Goal: Information Seeking & Learning: Learn about a topic

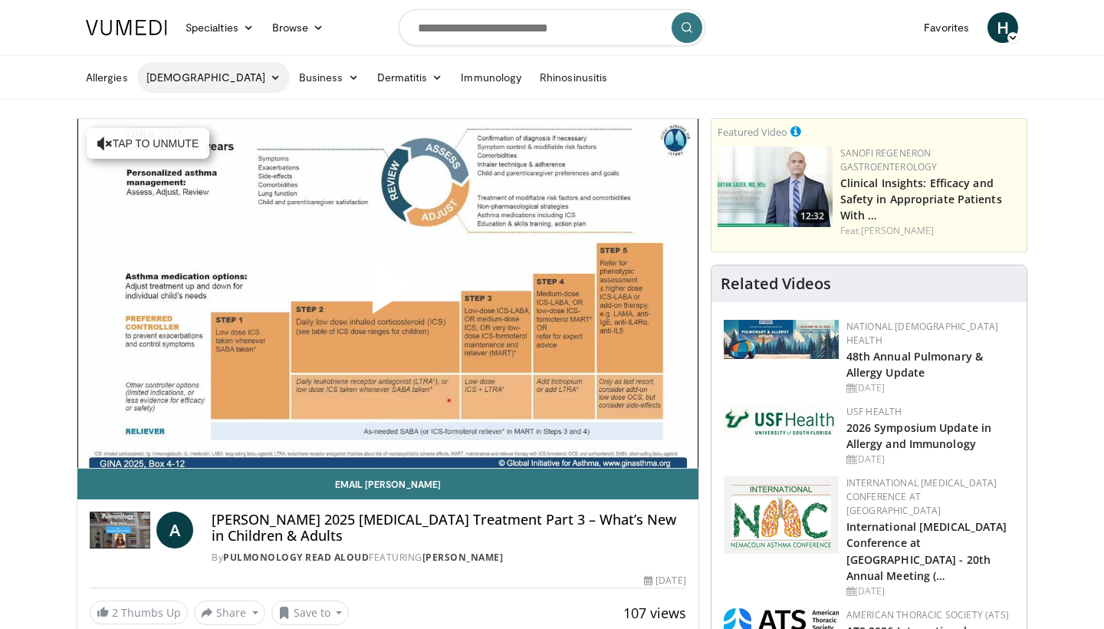
click at [173, 79] on link "[DEMOGRAPHIC_DATA]" at bounding box center [213, 77] width 153 height 31
click at [168, 79] on link "[DEMOGRAPHIC_DATA]" at bounding box center [213, 77] width 153 height 31
click at [168, 77] on link "[DEMOGRAPHIC_DATA]" at bounding box center [213, 77] width 153 height 31
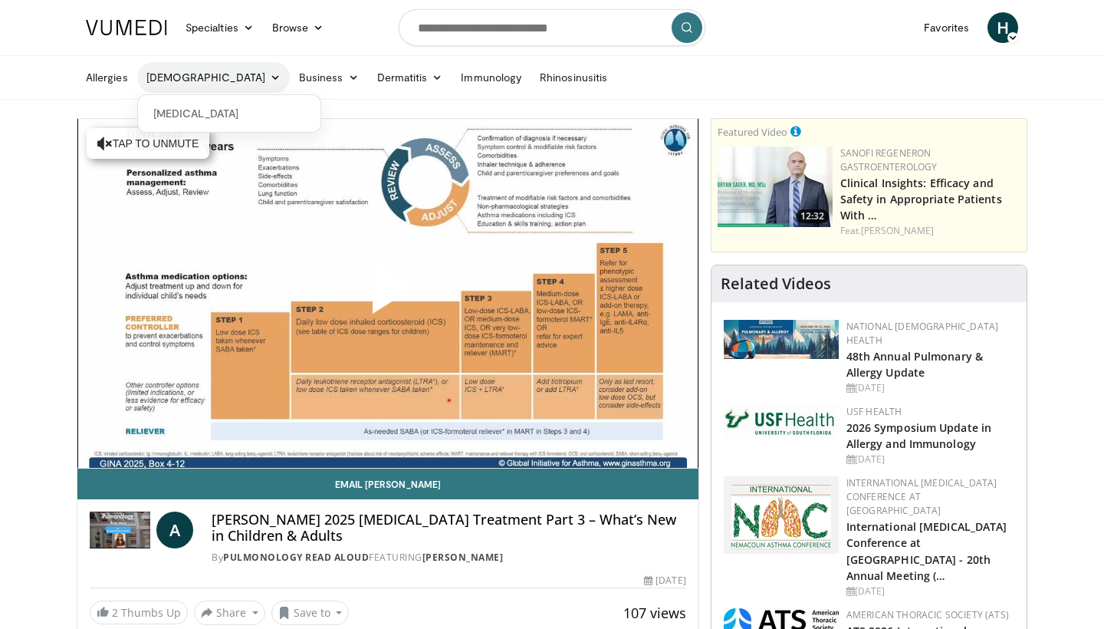
click at [168, 77] on link "[DEMOGRAPHIC_DATA]" at bounding box center [213, 77] width 153 height 31
click at [484, 34] on input "Search topics, interventions" at bounding box center [552, 27] width 307 height 37
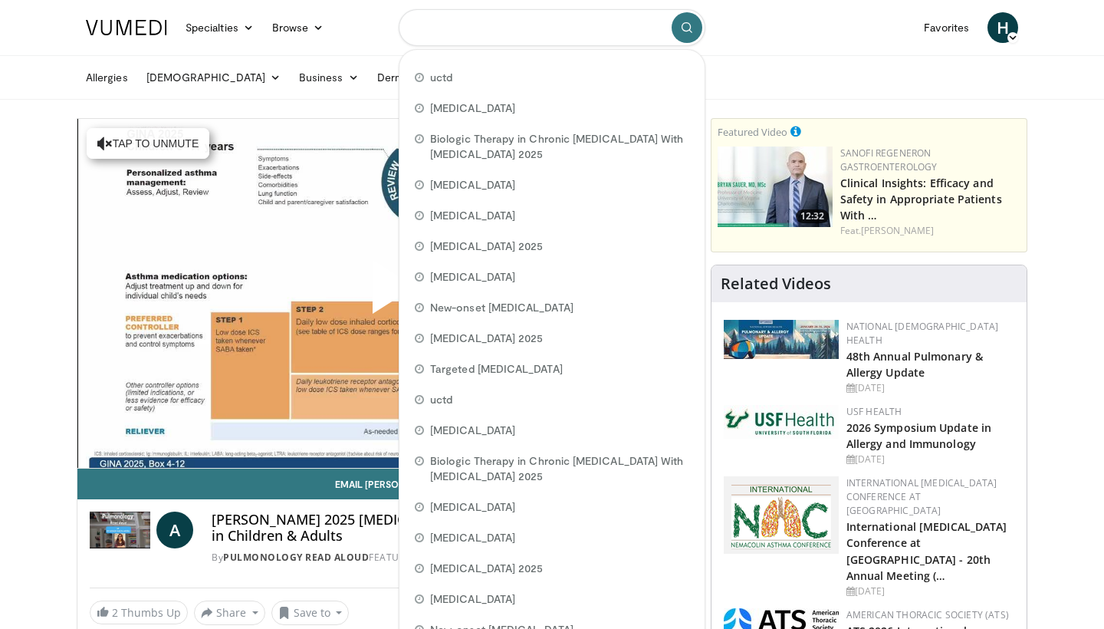
paste input "**********"
type input "**********"
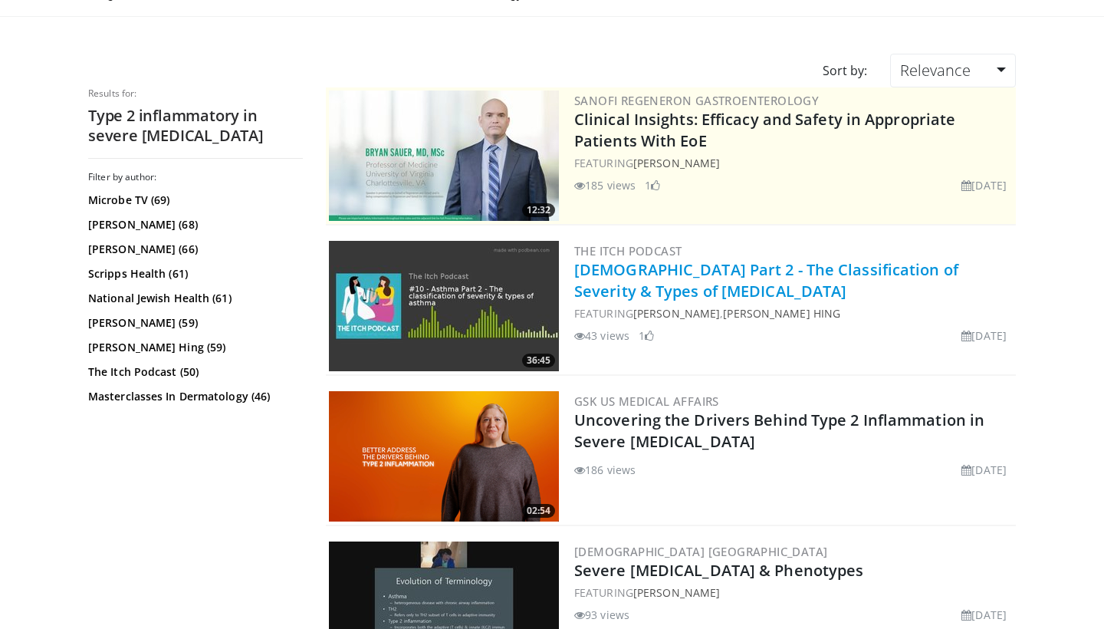
scroll to position [83, 0]
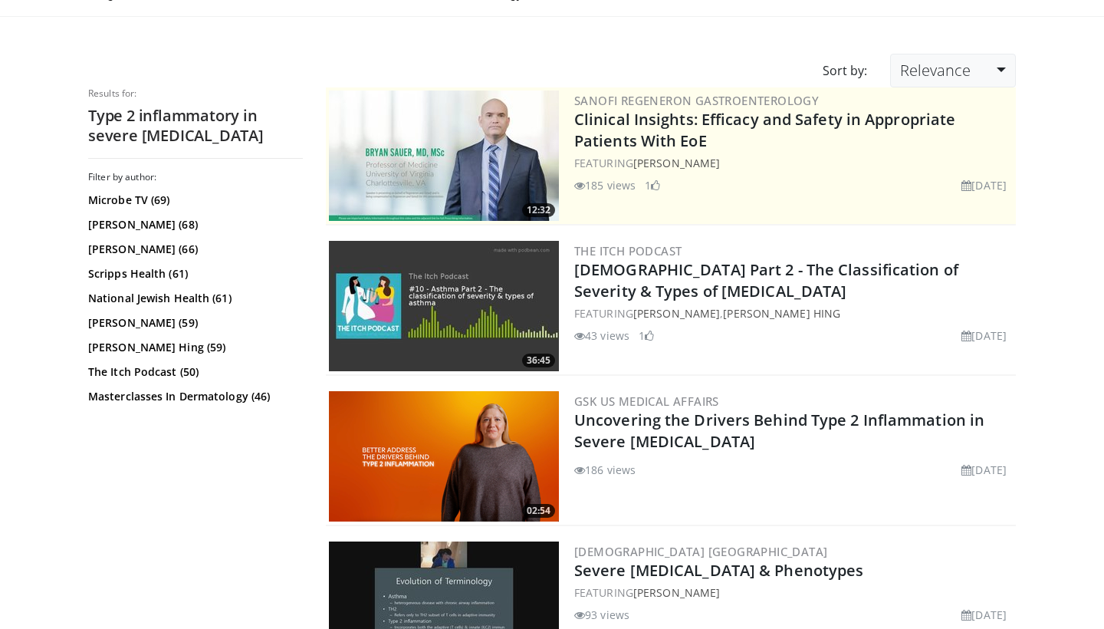
click at [1001, 71] on link "Relevance" at bounding box center [953, 71] width 126 height 34
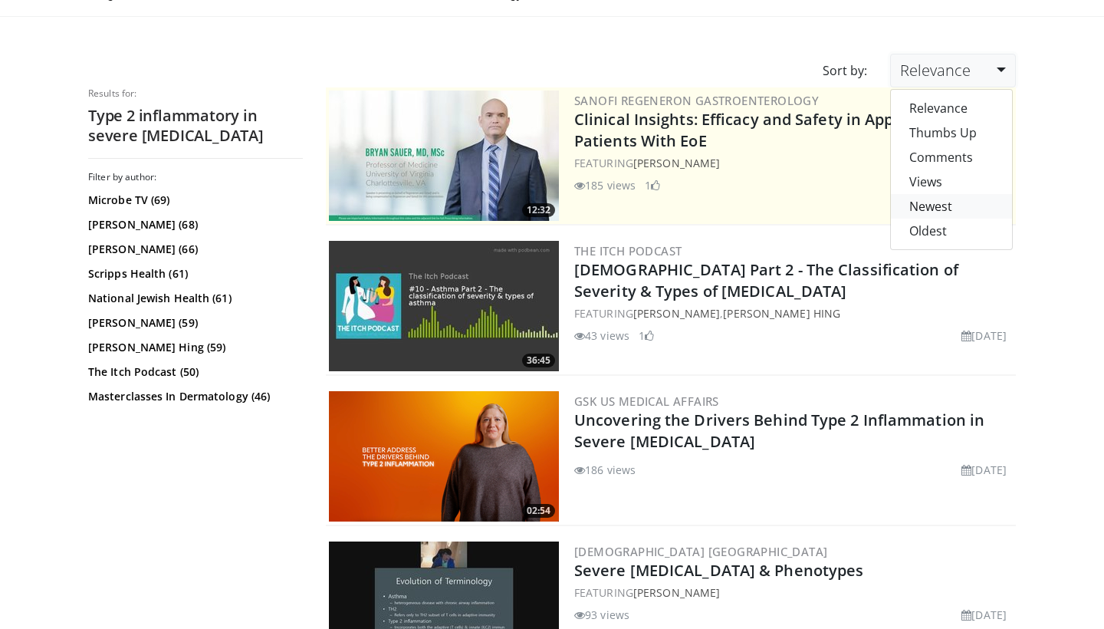
click at [936, 207] on link "Newest" at bounding box center [951, 206] width 121 height 25
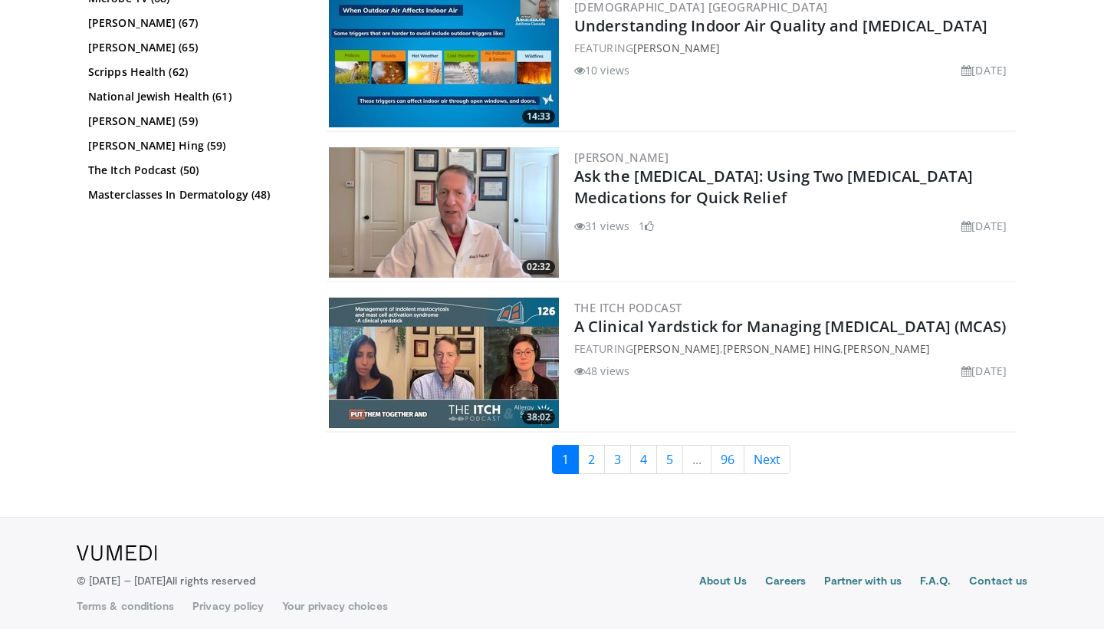
scroll to position [3643, 0]
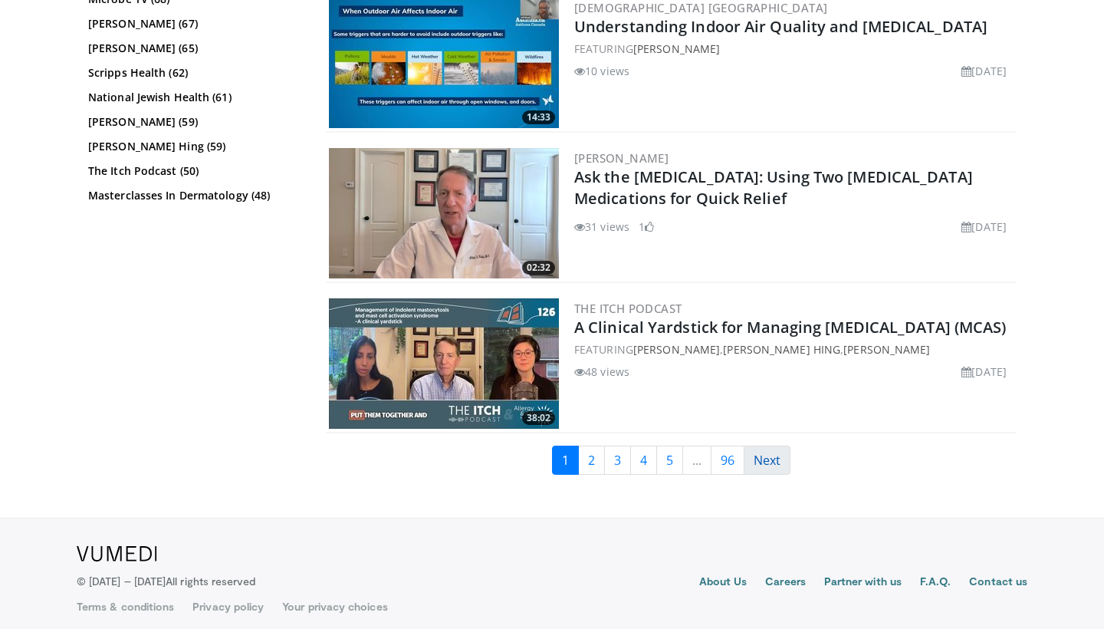
click at [773, 456] on link "Next" at bounding box center [767, 460] width 47 height 29
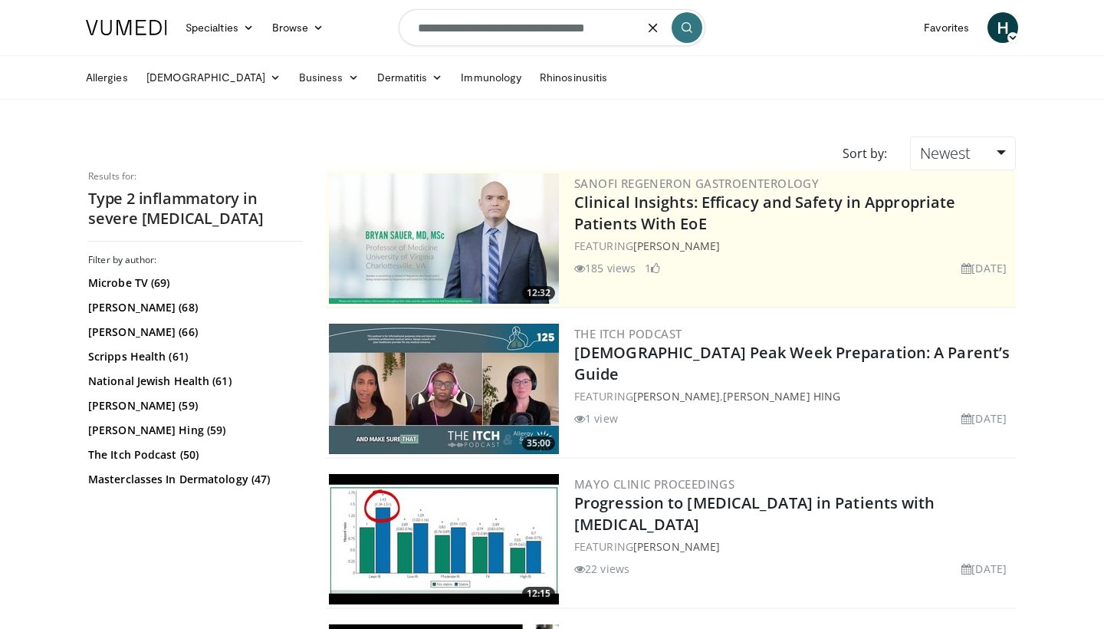
click at [603, 34] on input "**********" at bounding box center [552, 27] width 307 height 37
click at [508, 30] on input "**********" at bounding box center [552, 27] width 307 height 37
click at [122, 26] on img at bounding box center [126, 27] width 81 height 15
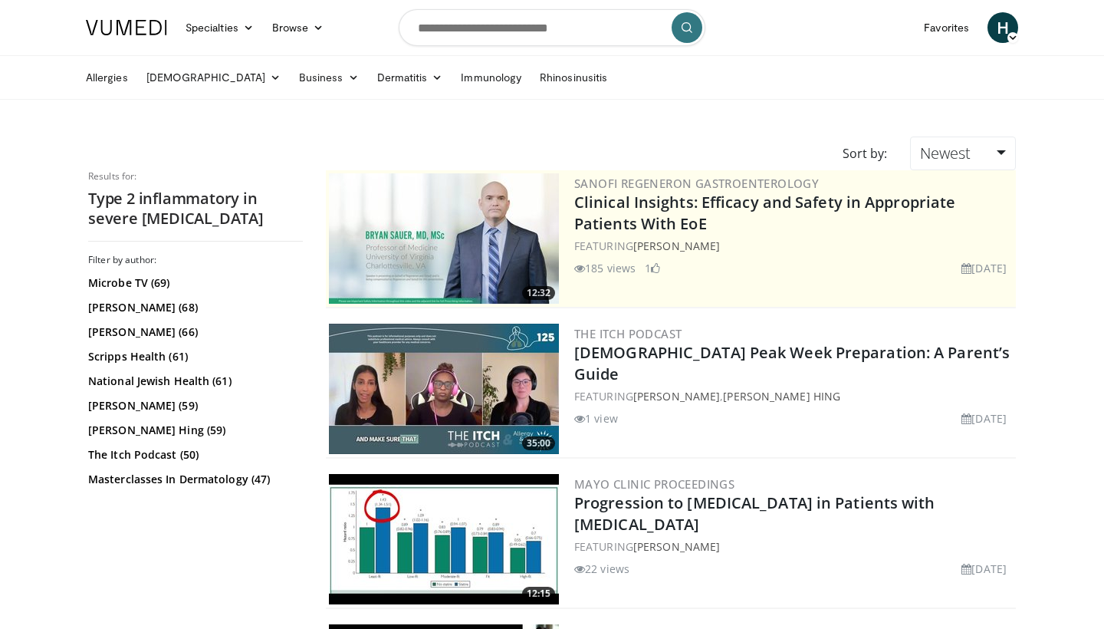
click at [122, 26] on img at bounding box center [126, 27] width 81 height 15
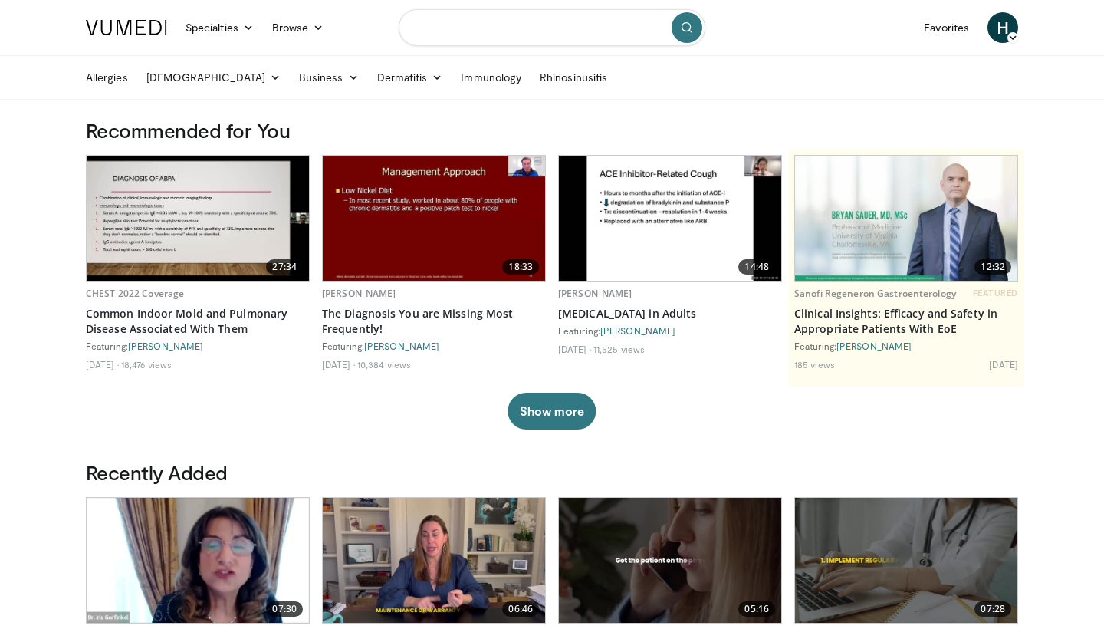
click at [454, 27] on input "Search topics, interventions" at bounding box center [552, 27] width 307 height 37
paste input "**********"
type input "**********"
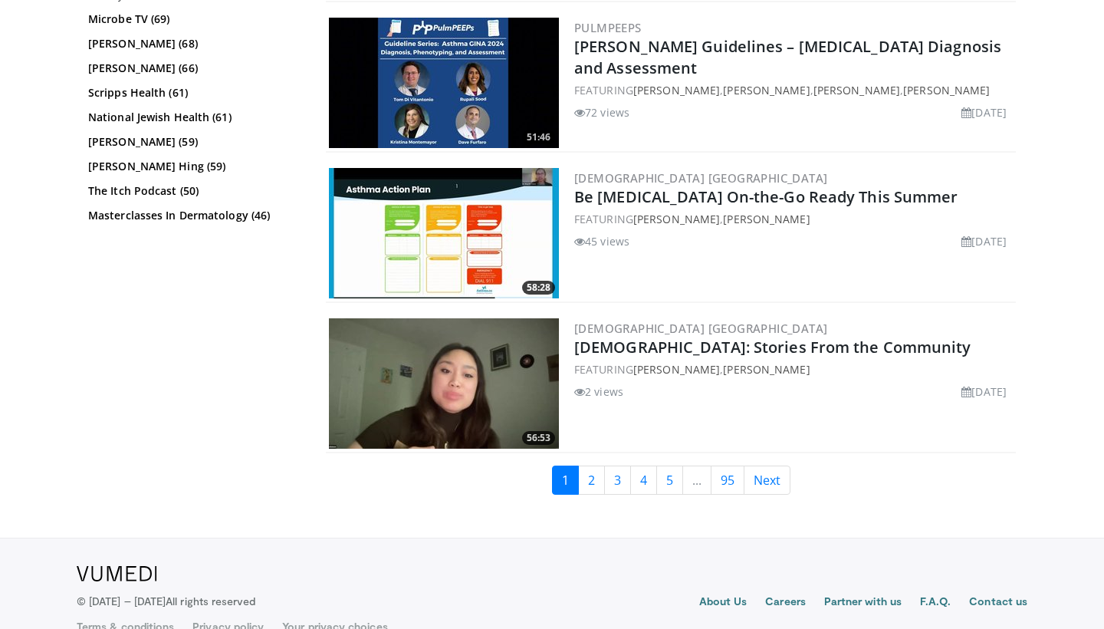
scroll to position [3643, 0]
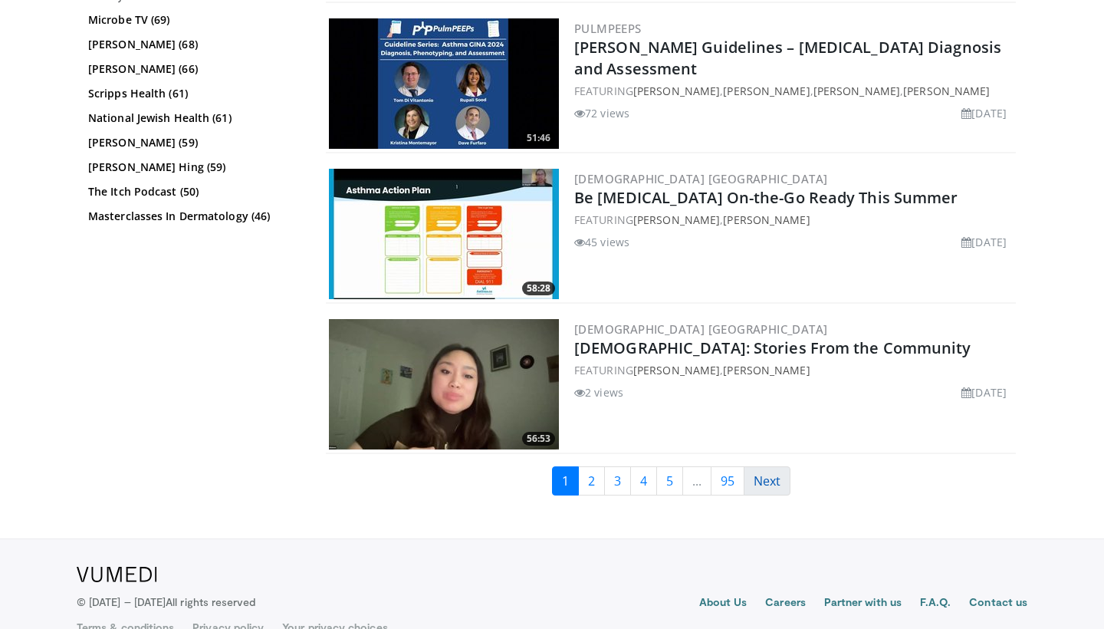
click at [768, 466] on link "Next" at bounding box center [767, 480] width 47 height 29
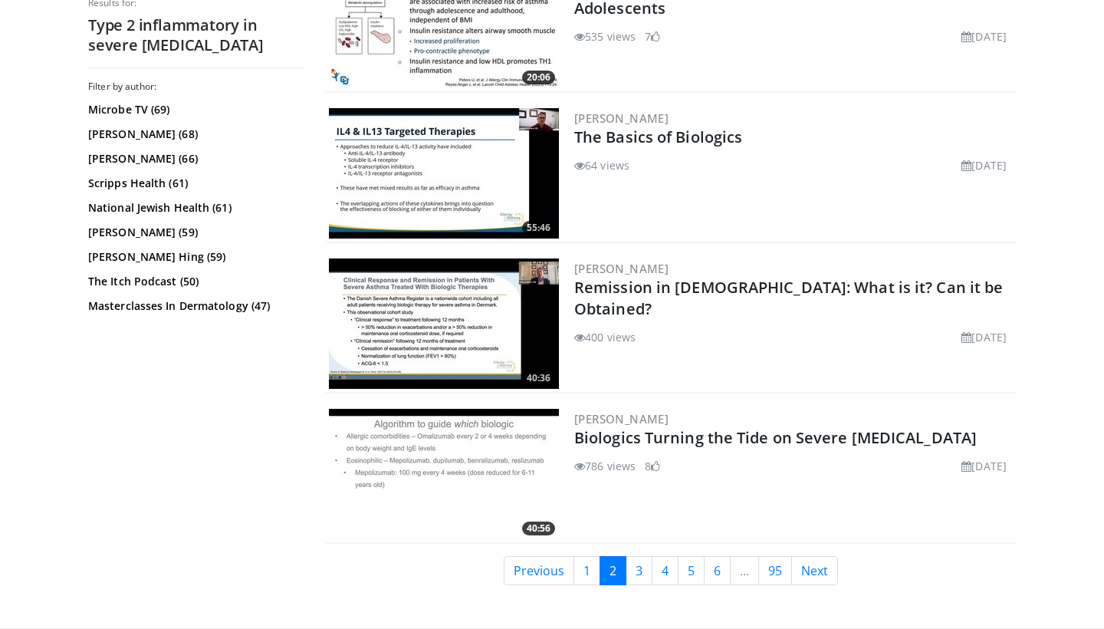
scroll to position [3522, 0]
click at [456, 461] on img at bounding box center [444, 475] width 230 height 130
click at [814, 572] on link "Next" at bounding box center [814, 571] width 47 height 29
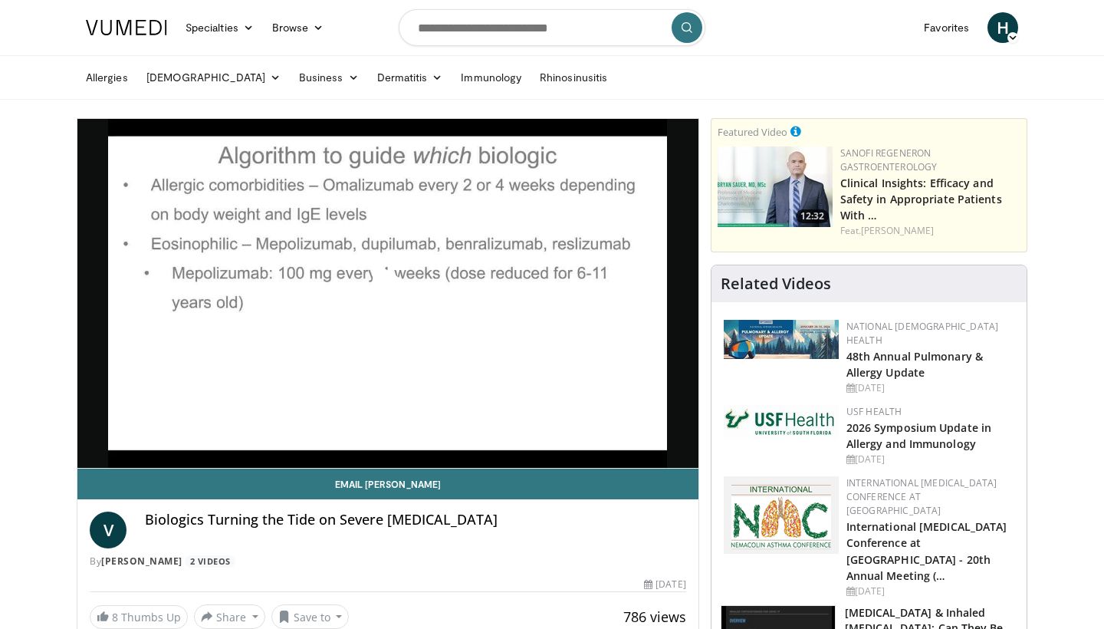
click at [388, 294] on span "Video Player" at bounding box center [388, 294] width 0 height 0
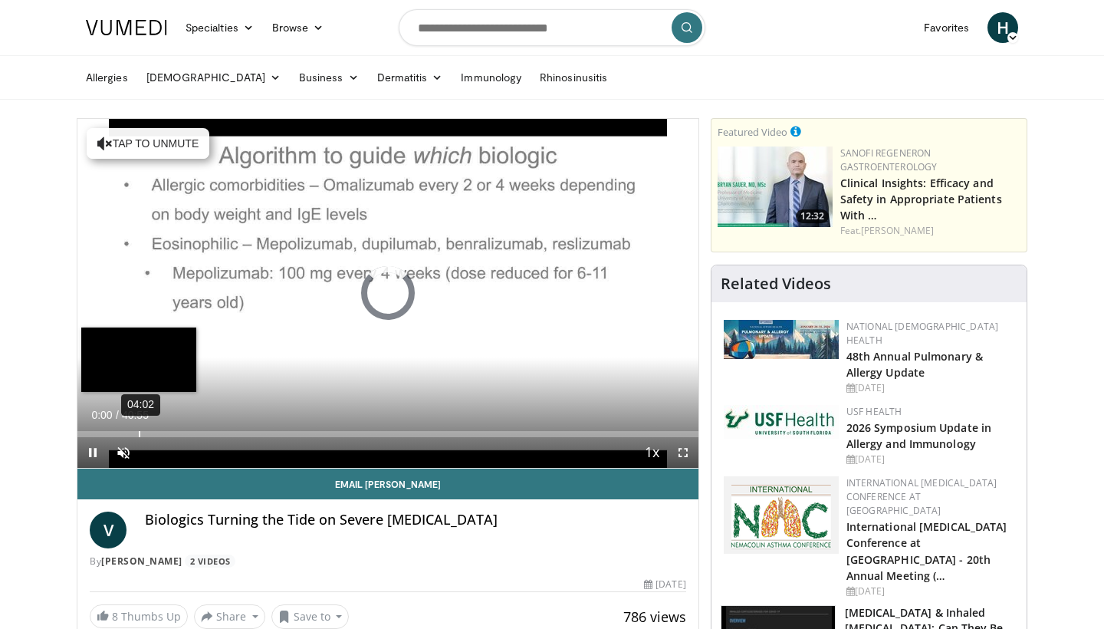
click at [139, 433] on div "04:02" at bounding box center [140, 434] width 2 height 6
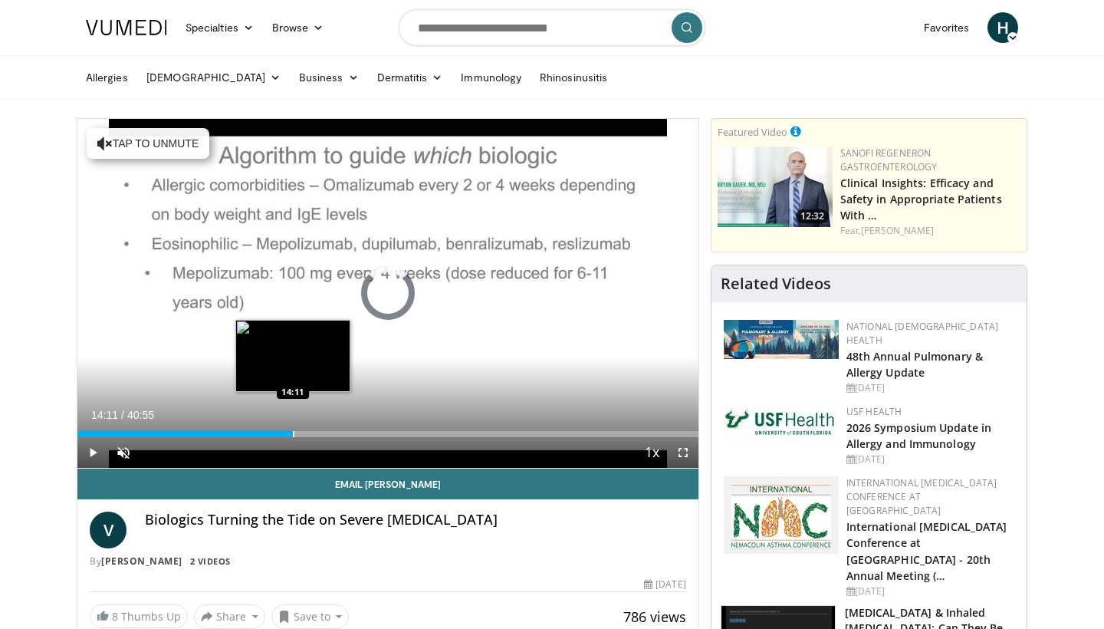
click at [293, 436] on div "Progress Bar" at bounding box center [294, 434] width 2 height 6
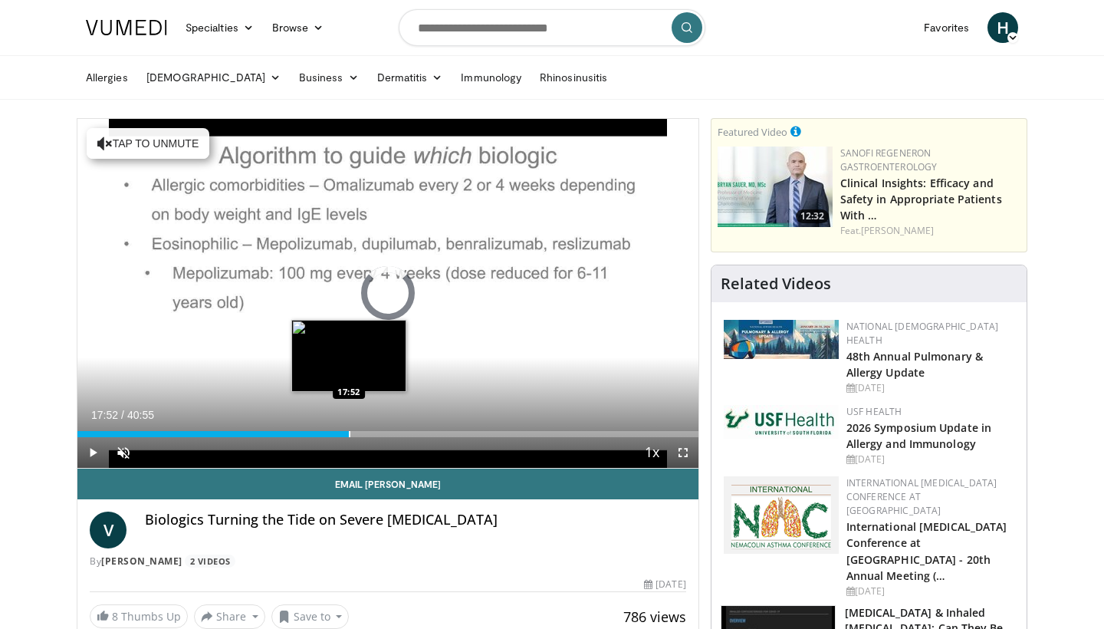
click at [349, 433] on div "Progress Bar" at bounding box center [350, 434] width 2 height 6
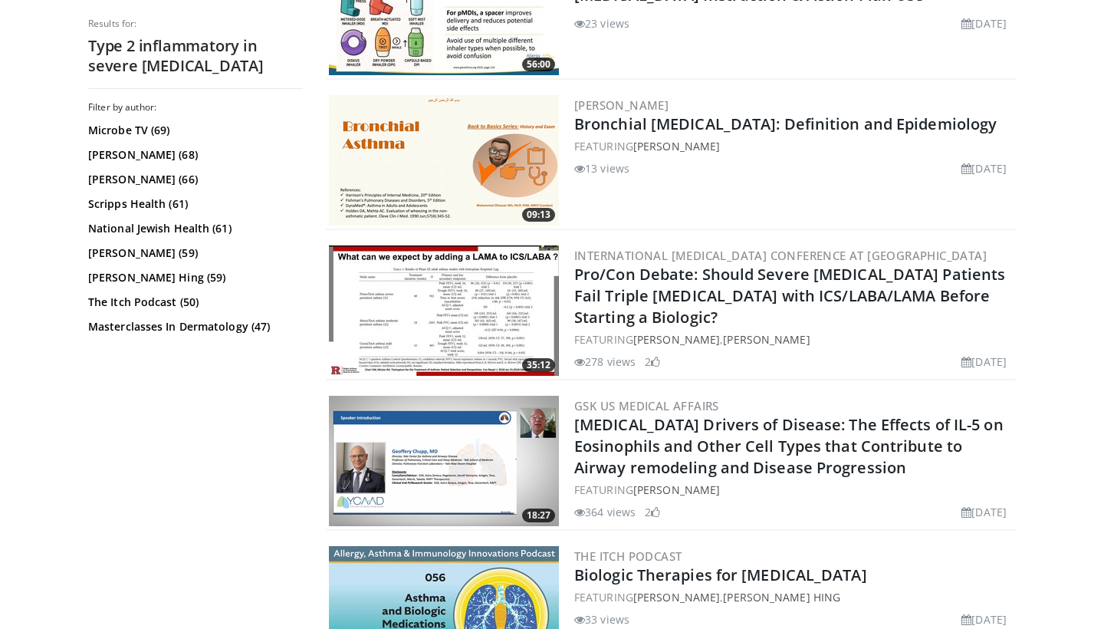
scroll to position [834, 0]
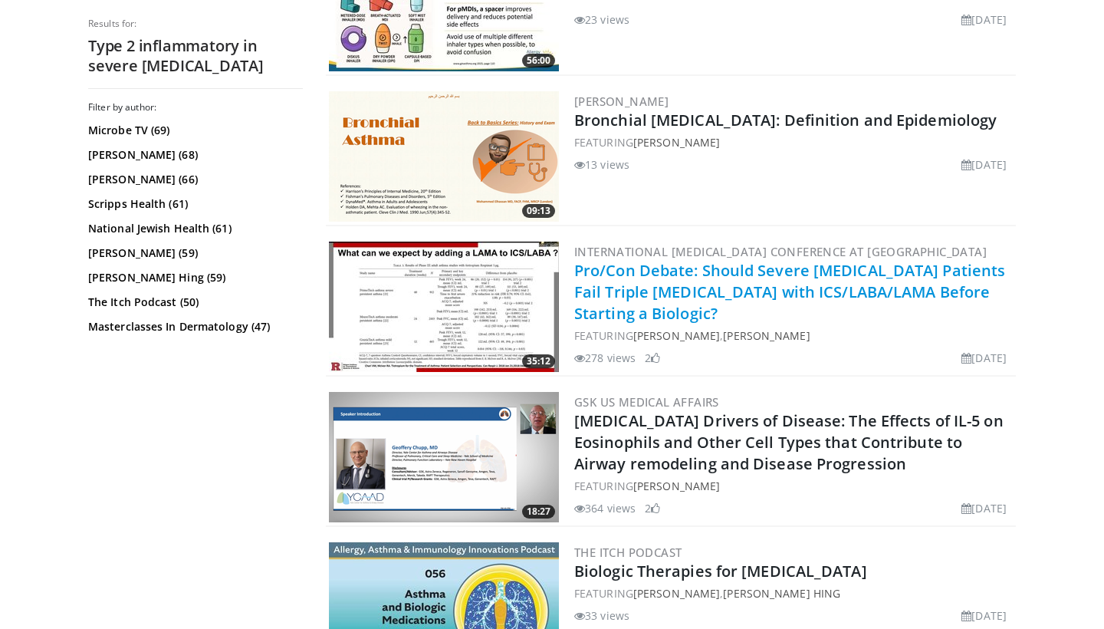
click at [703, 294] on link "Pro/Con Debate: Should Severe Asthma Patients Fail Triple Drug Therapy with ICS…" at bounding box center [789, 292] width 431 height 64
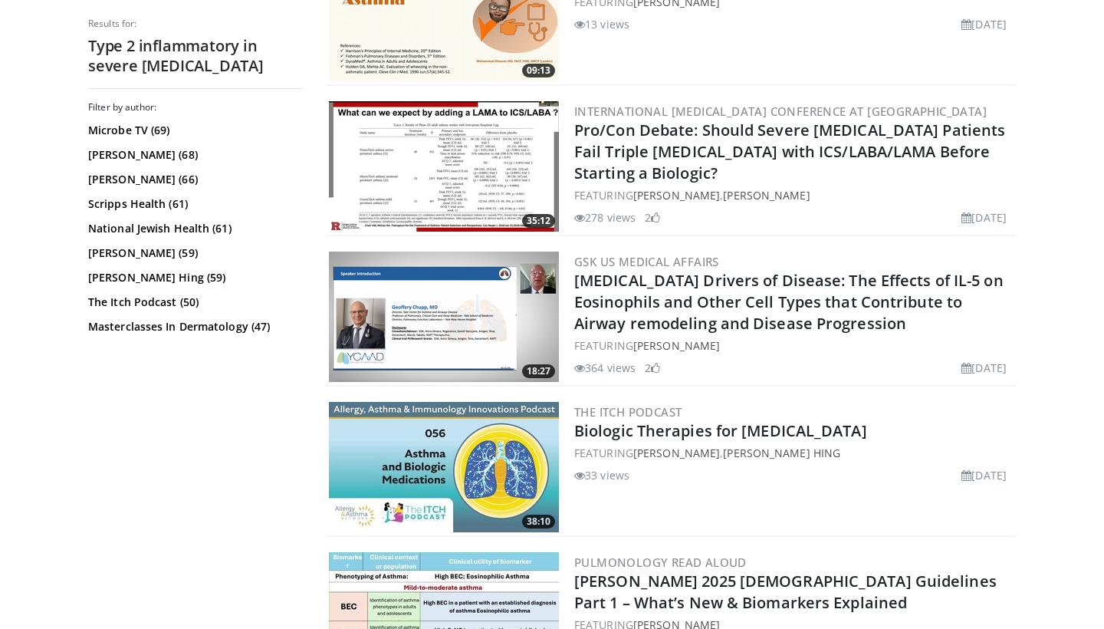
scroll to position [976, 0]
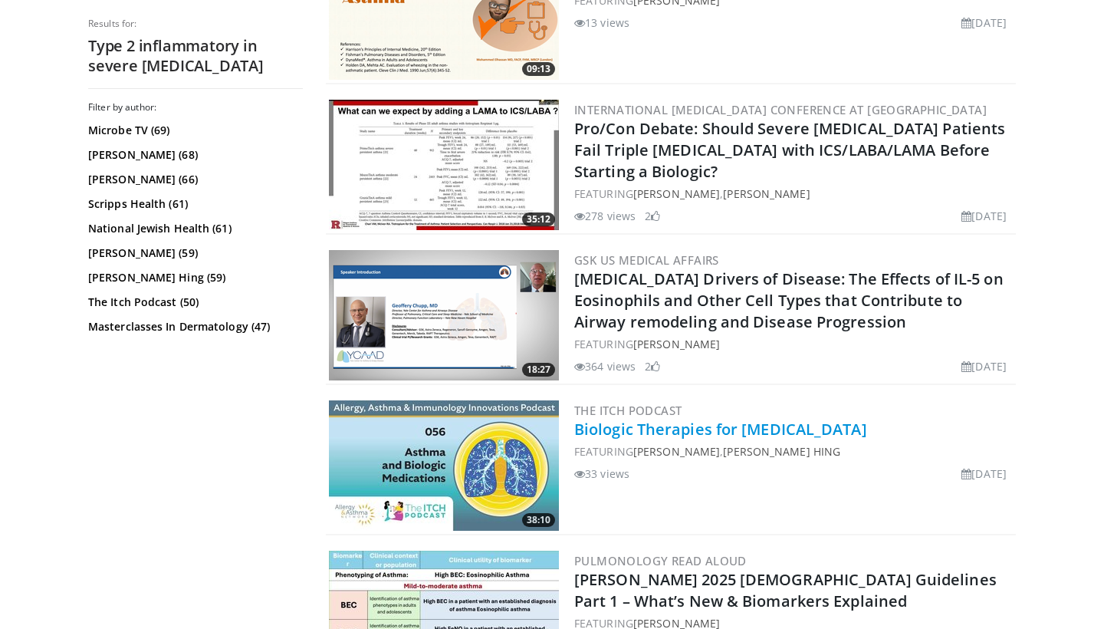
click at [677, 425] on link "Biologic Therapies for Asthma" at bounding box center [720, 429] width 293 height 21
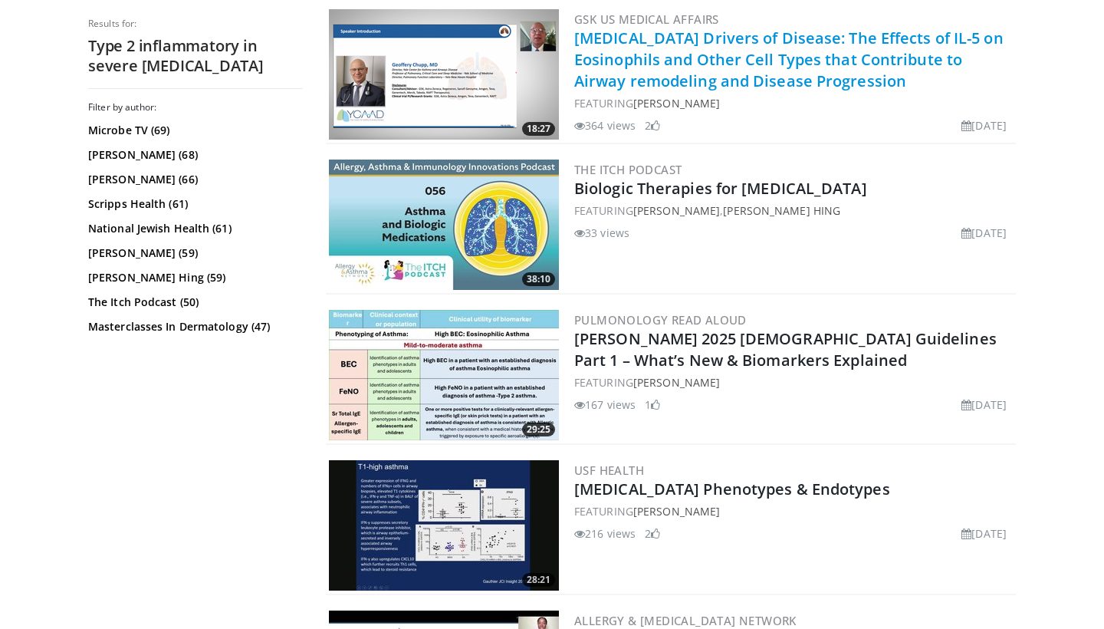
scroll to position [1218, 0]
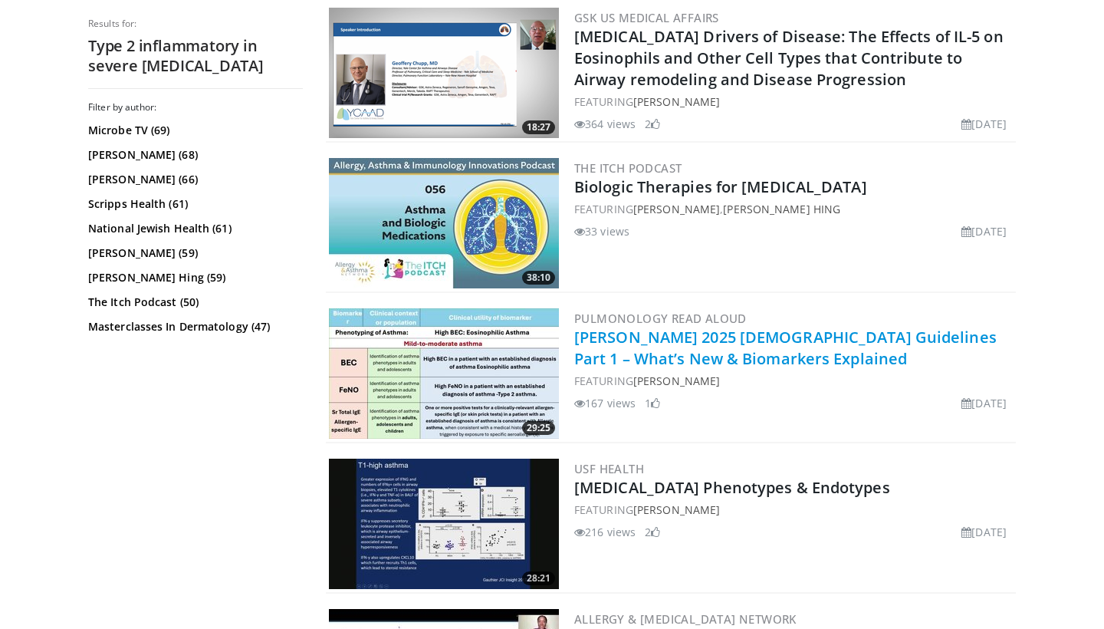
click at [670, 349] on link "GINA 2025 Asthma Guidelines Part 1 – What’s New & Biomarkers Explained" at bounding box center [785, 348] width 423 height 42
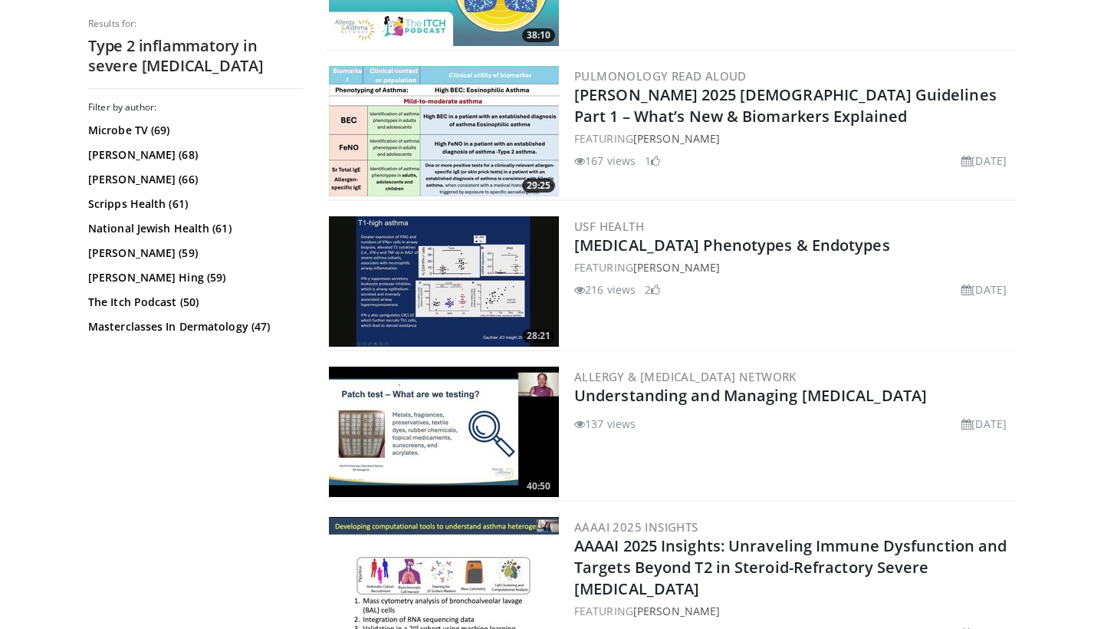
scroll to position [1479, 0]
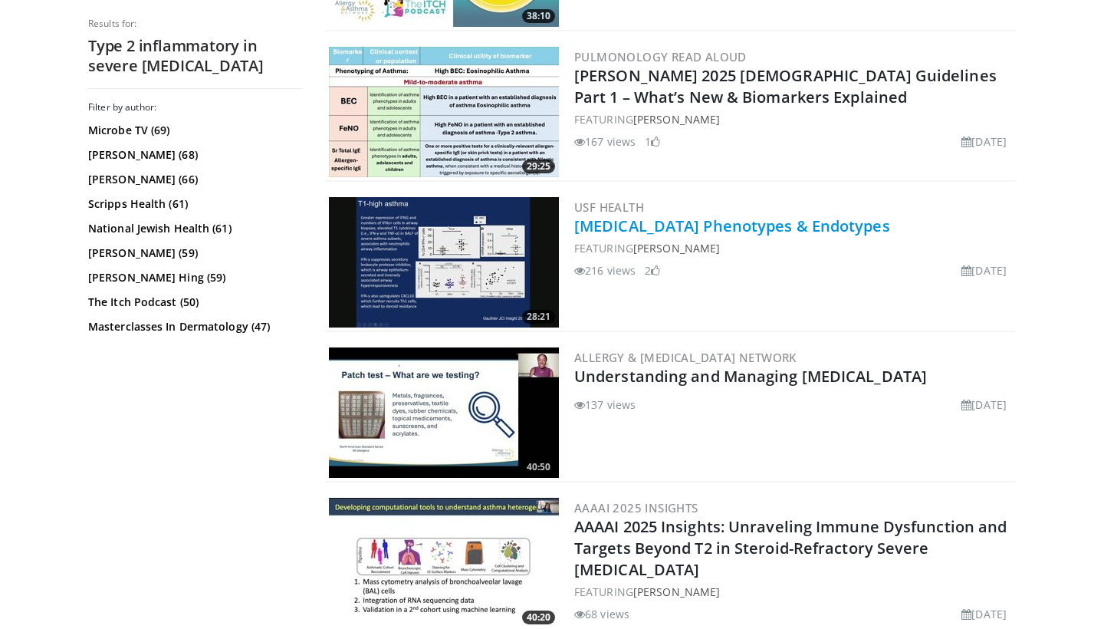
click at [666, 229] on link "[MEDICAL_DATA] Phenotypes & Endotypes" at bounding box center [732, 226] width 316 height 21
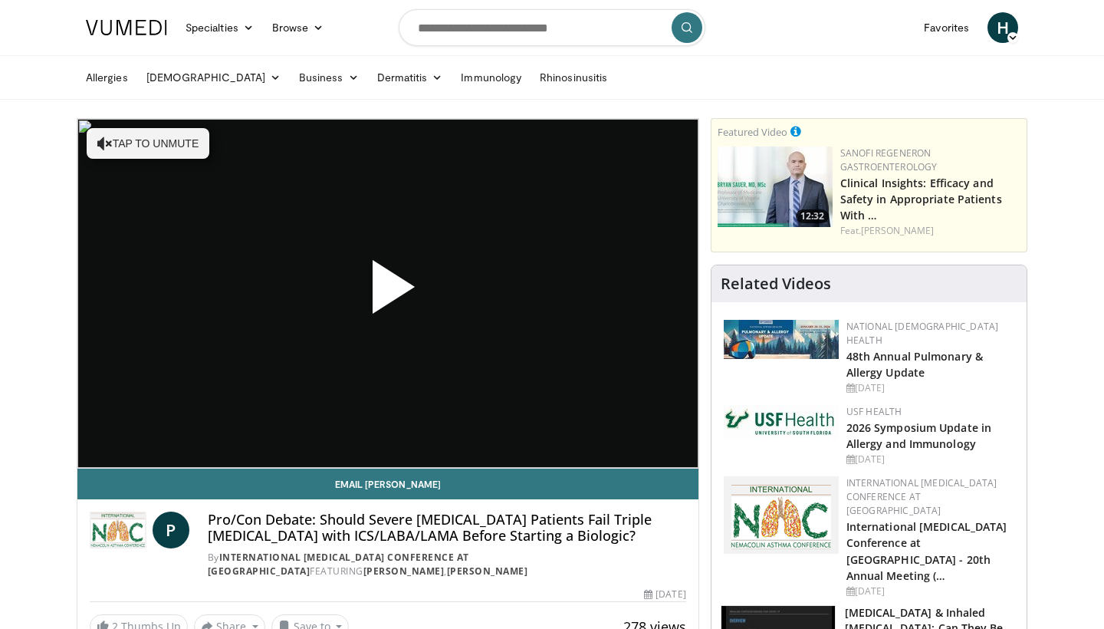
click at [388, 293] on span "Video Player" at bounding box center [388, 293] width 0 height 0
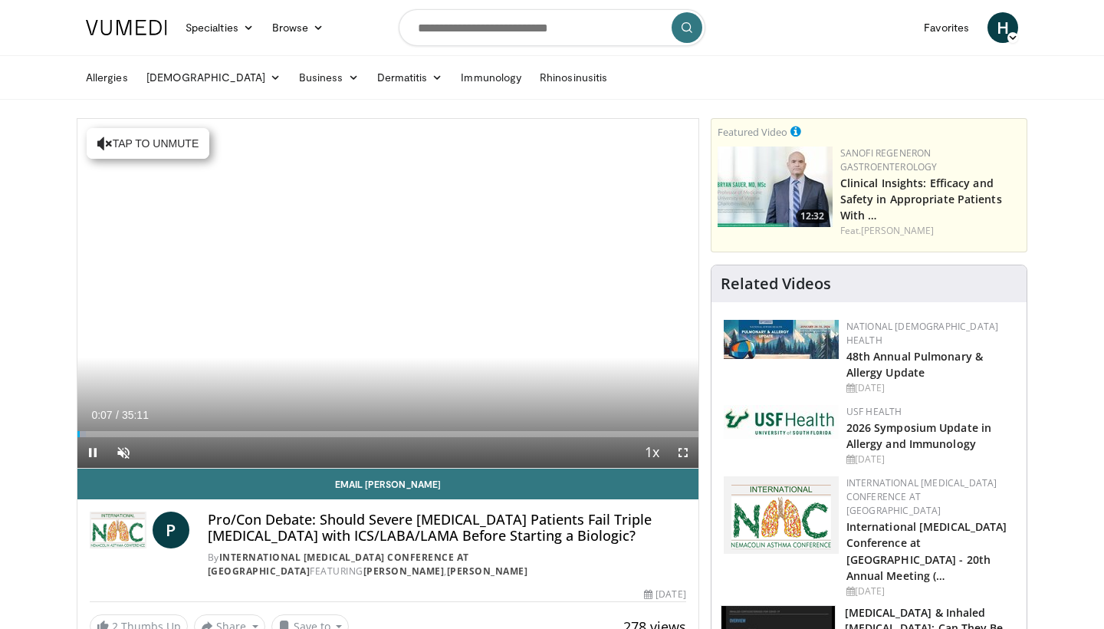
click at [683, 454] on span "Video Player" at bounding box center [683, 452] width 31 height 31
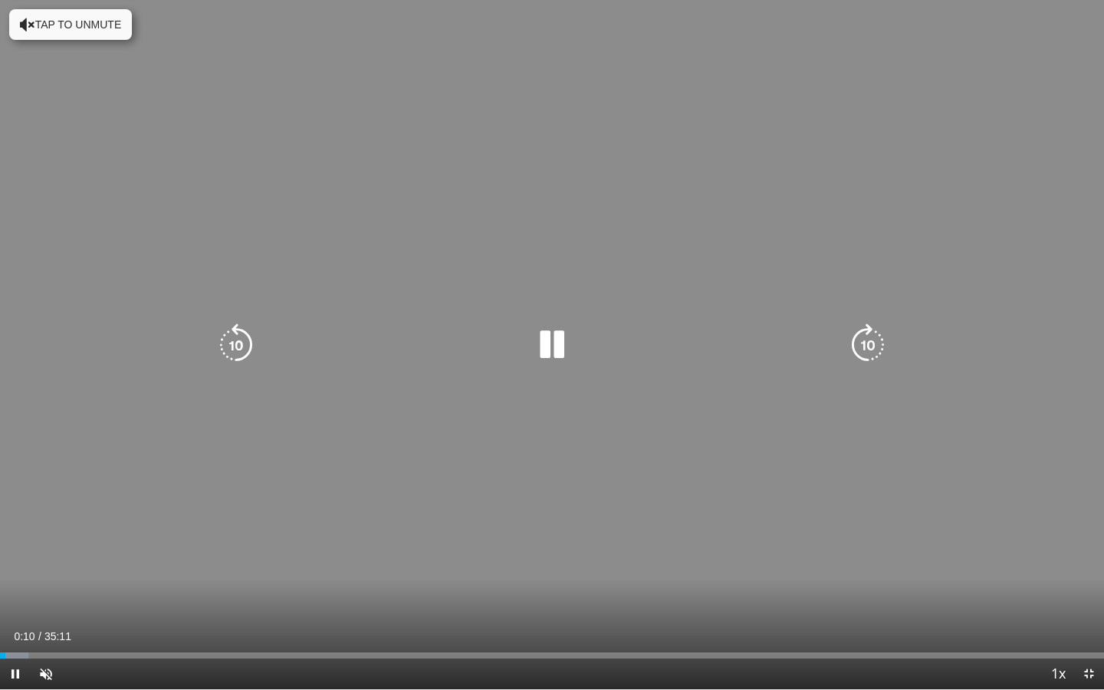
click at [706, 544] on div "10 seconds Tap to unmute" at bounding box center [552, 344] width 1104 height 689
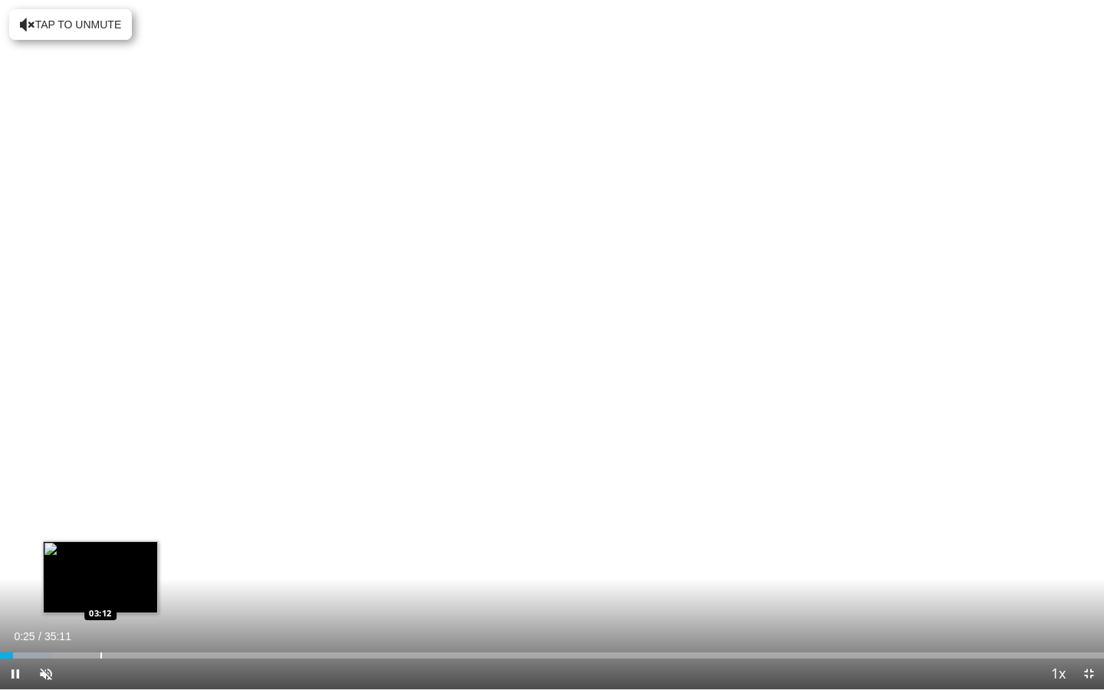
click at [100, 628] on div "Progress Bar" at bounding box center [101, 656] width 2 height 6
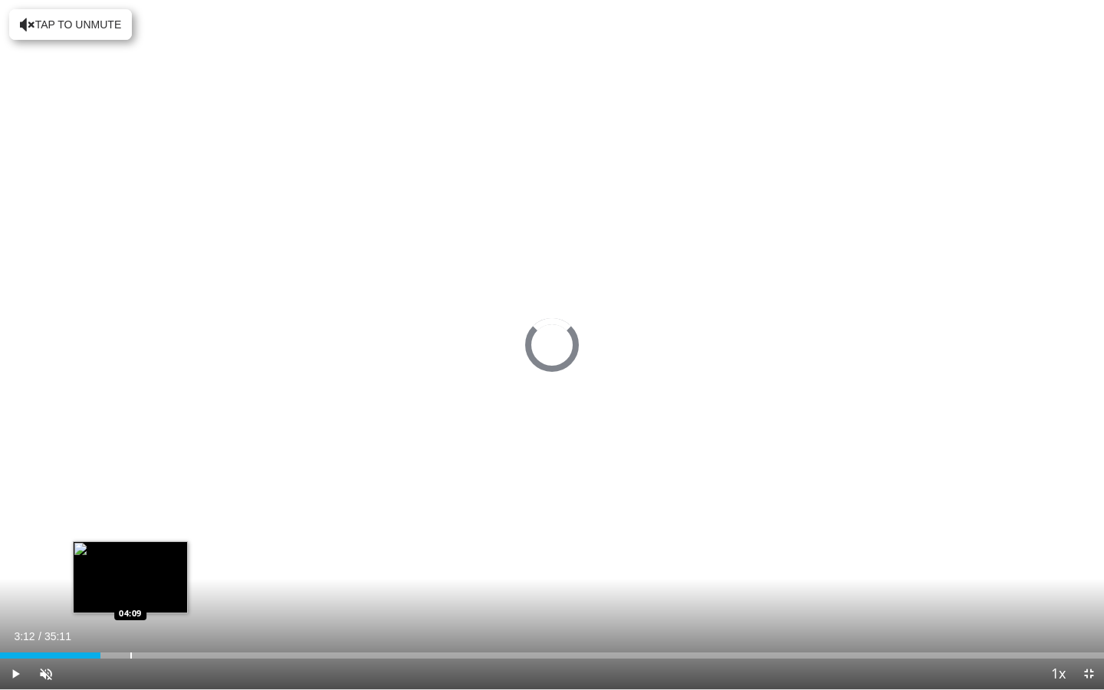
click at [130, 628] on div "Progress Bar" at bounding box center [131, 656] width 2 height 6
click at [152, 628] on div "Loaded : 11.73% 04:50 04:50" at bounding box center [552, 651] width 1104 height 15
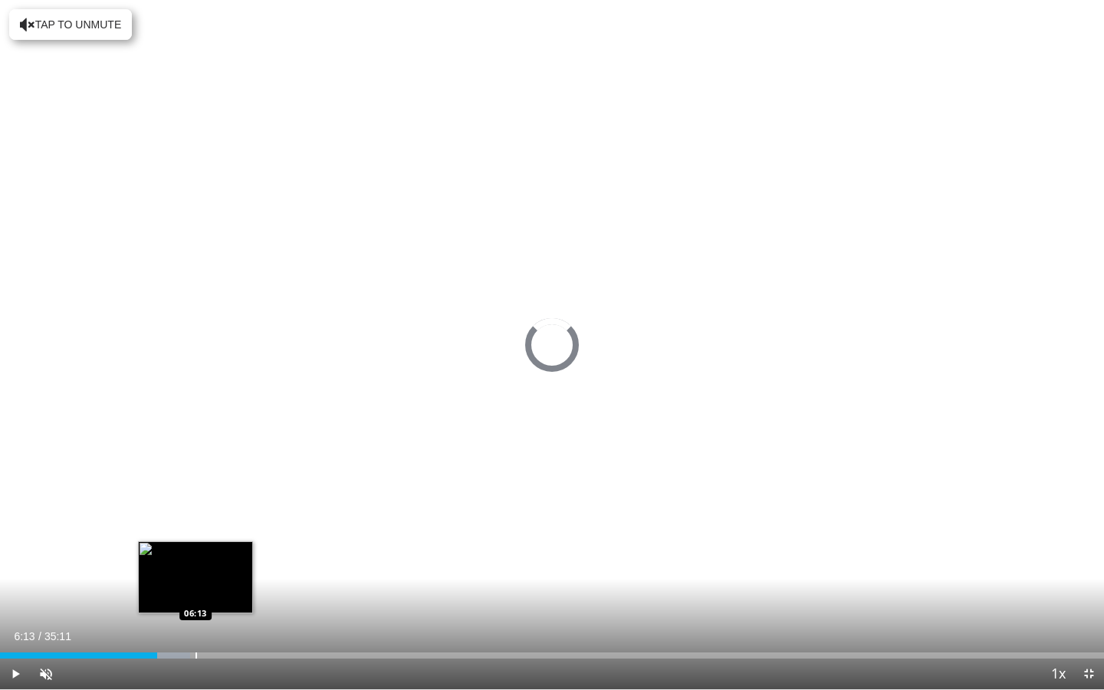
click at [196, 628] on div "Loaded : 17.24% 05:00 06:13" at bounding box center [552, 651] width 1104 height 15
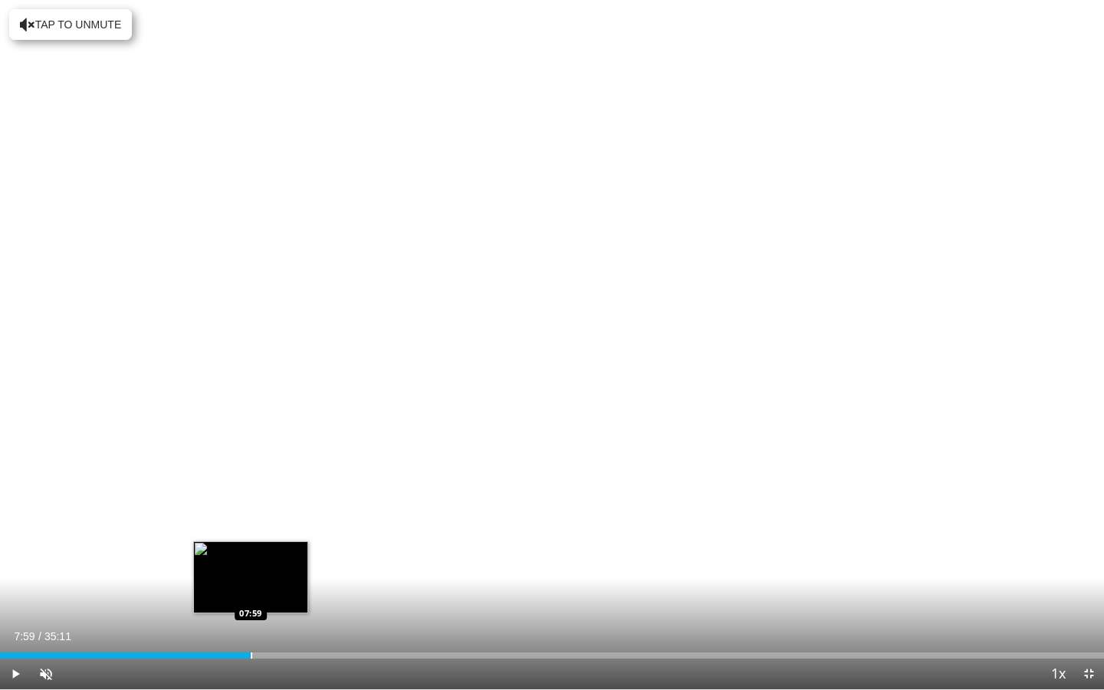
click at [251, 628] on div "Progress Bar" at bounding box center [252, 656] width 2 height 6
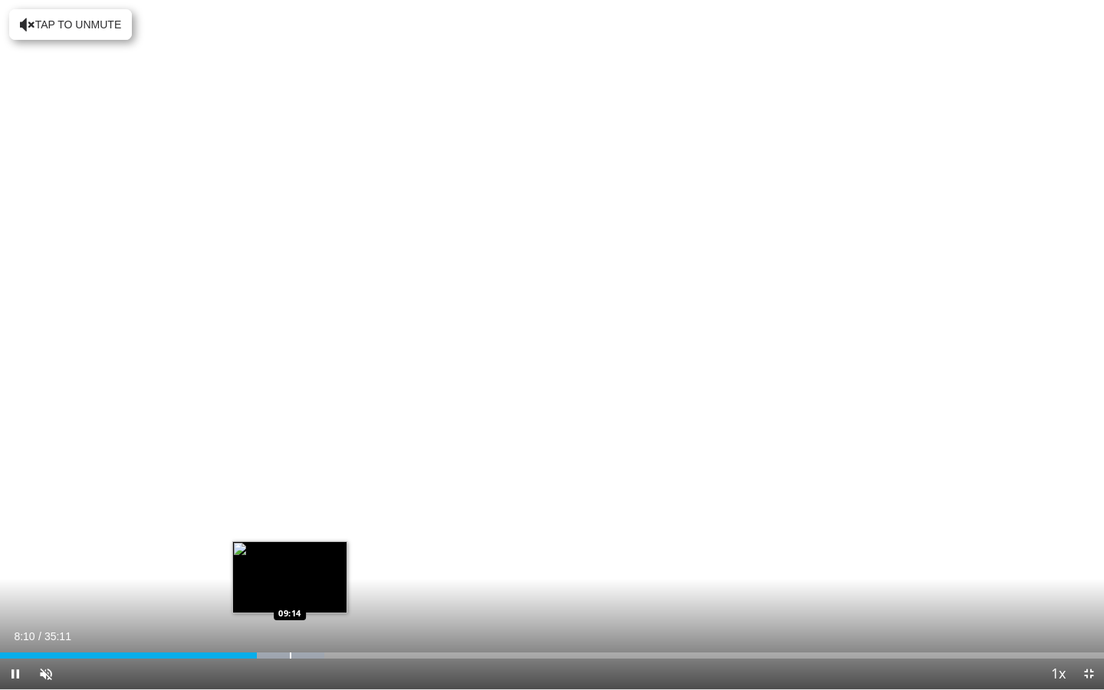
click at [290, 628] on div "Loaded : 29.37% 08:10 09:14" at bounding box center [552, 651] width 1104 height 15
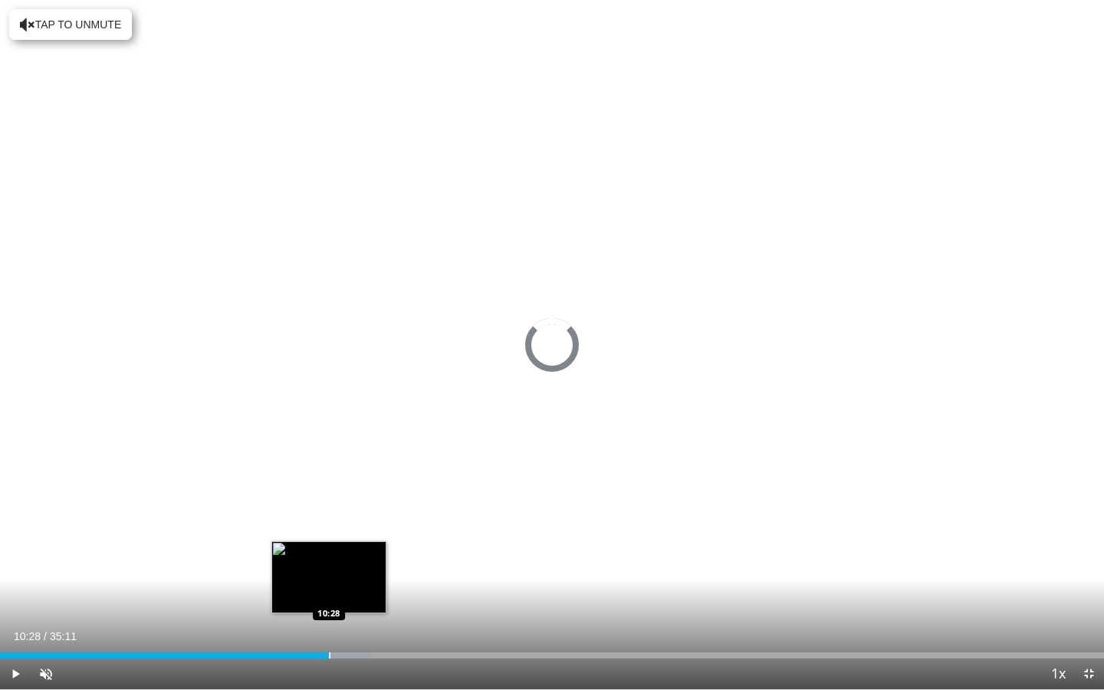
click at [329, 628] on div "Progress Bar" at bounding box center [330, 656] width 2 height 6
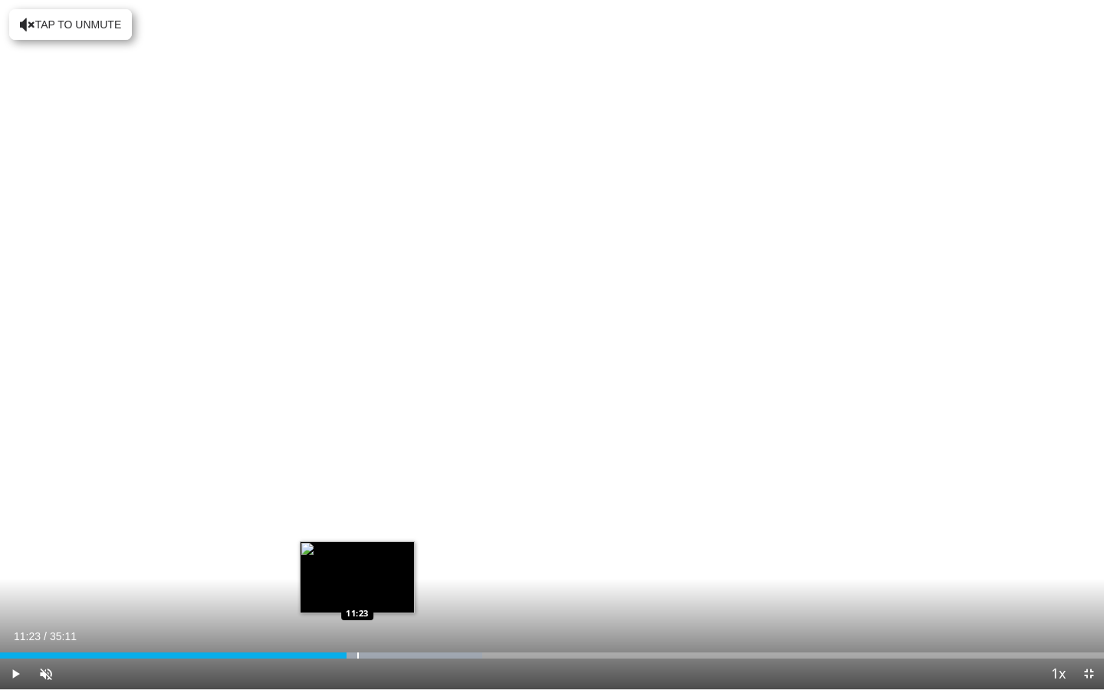
click at [357, 628] on div "Progress Bar" at bounding box center [358, 656] width 2 height 6
click at [370, 628] on div "Progress Bar" at bounding box center [371, 656] width 2 height 6
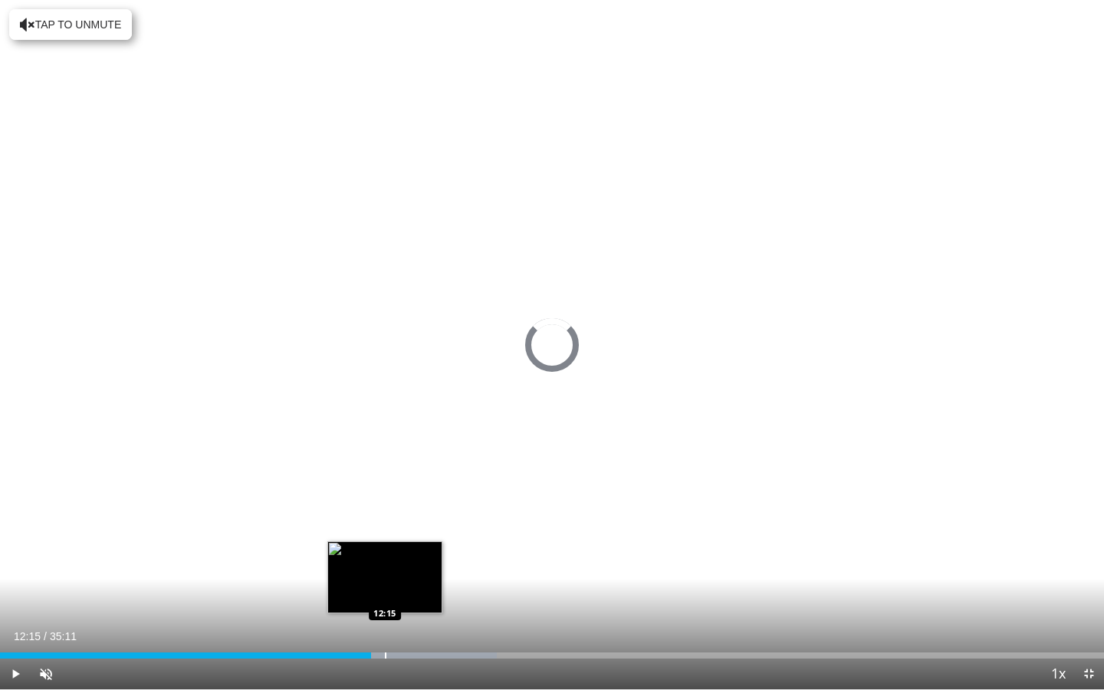
click at [385, 628] on div "Progress Bar" at bounding box center [386, 656] width 2 height 6
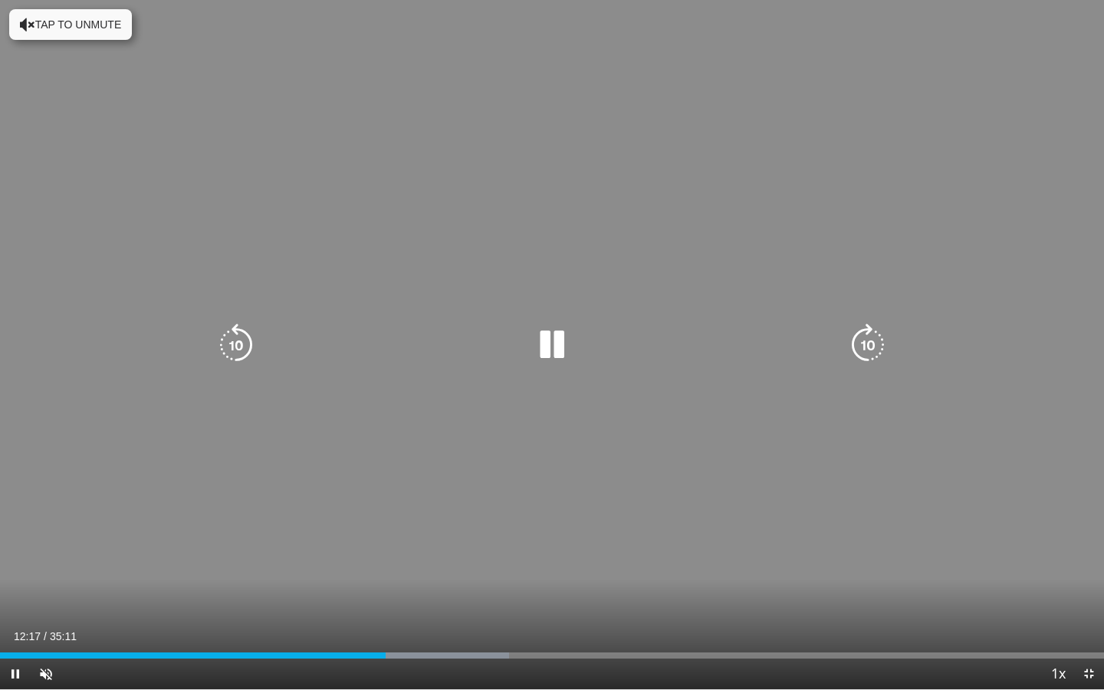
click at [393, 628] on div "Current Time 12:17 / Duration 35:11 Pause Skip Backward Skip Forward Unmute Loa…" at bounding box center [552, 674] width 1104 height 31
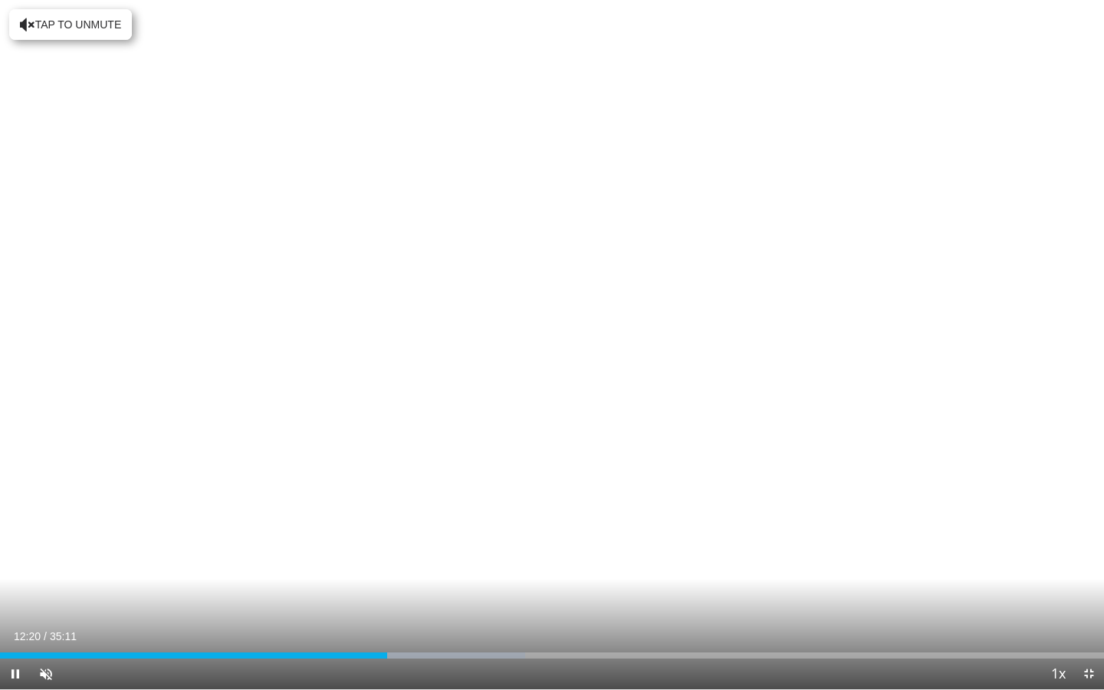
click at [405, 628] on div "Current Time 12:20 / Duration 35:11 Pause Skip Backward Skip Forward Unmute Loa…" at bounding box center [552, 674] width 1104 height 31
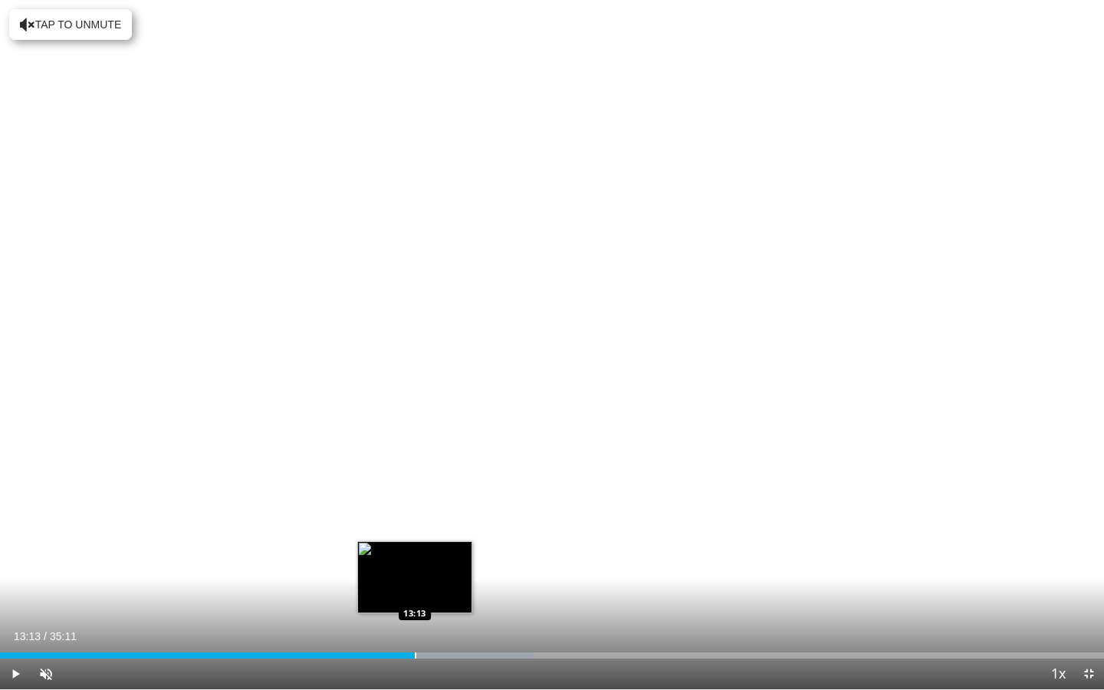
click at [415, 628] on div "Loaded : 48.32% 13:13 13:13" at bounding box center [552, 651] width 1104 height 15
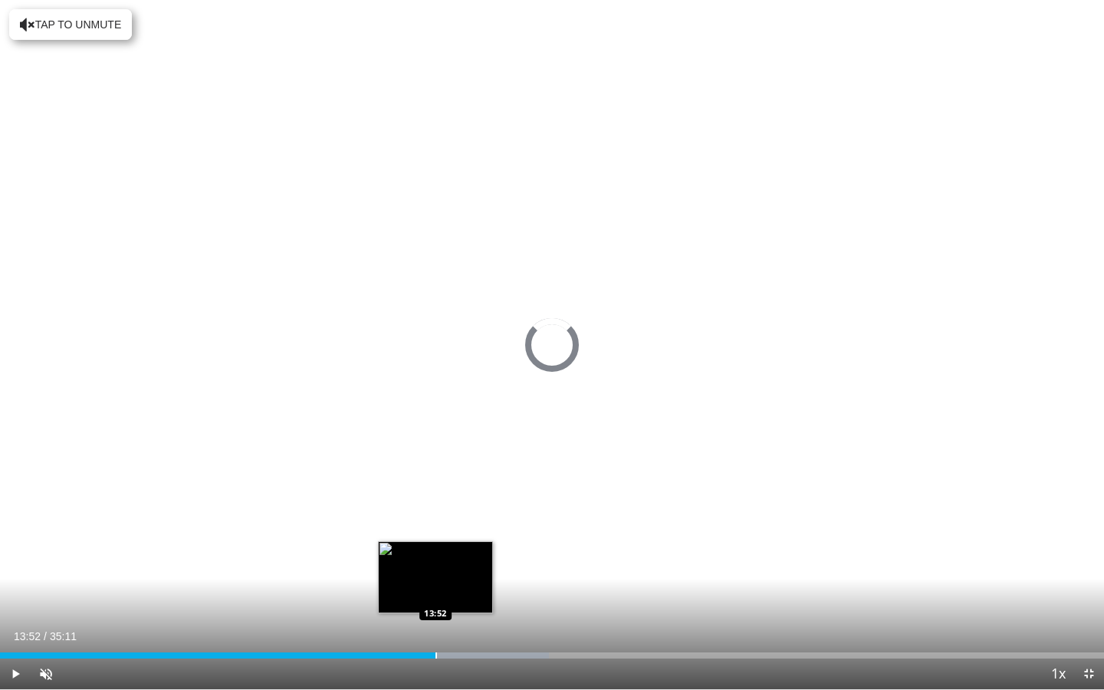
click at [436, 628] on div "Progress Bar" at bounding box center [437, 656] width 2 height 6
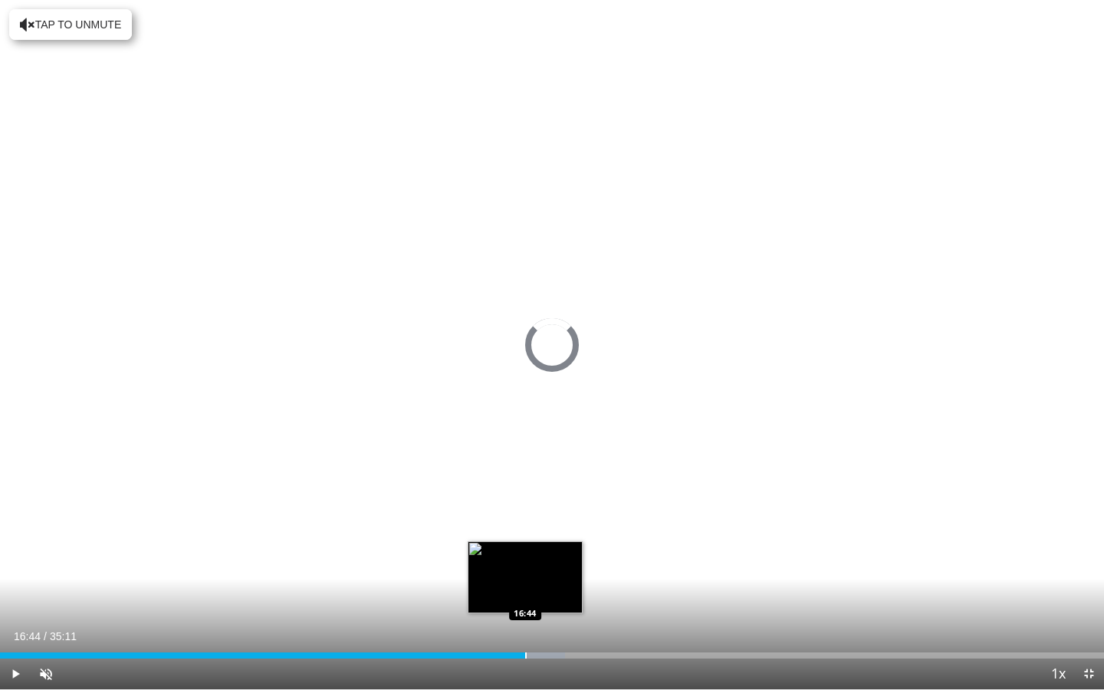
click at [525, 628] on div "Loaded : 51.16% 13:56 16:44" at bounding box center [552, 651] width 1104 height 15
click at [541, 628] on div "Progress Bar" at bounding box center [541, 656] width 2 height 6
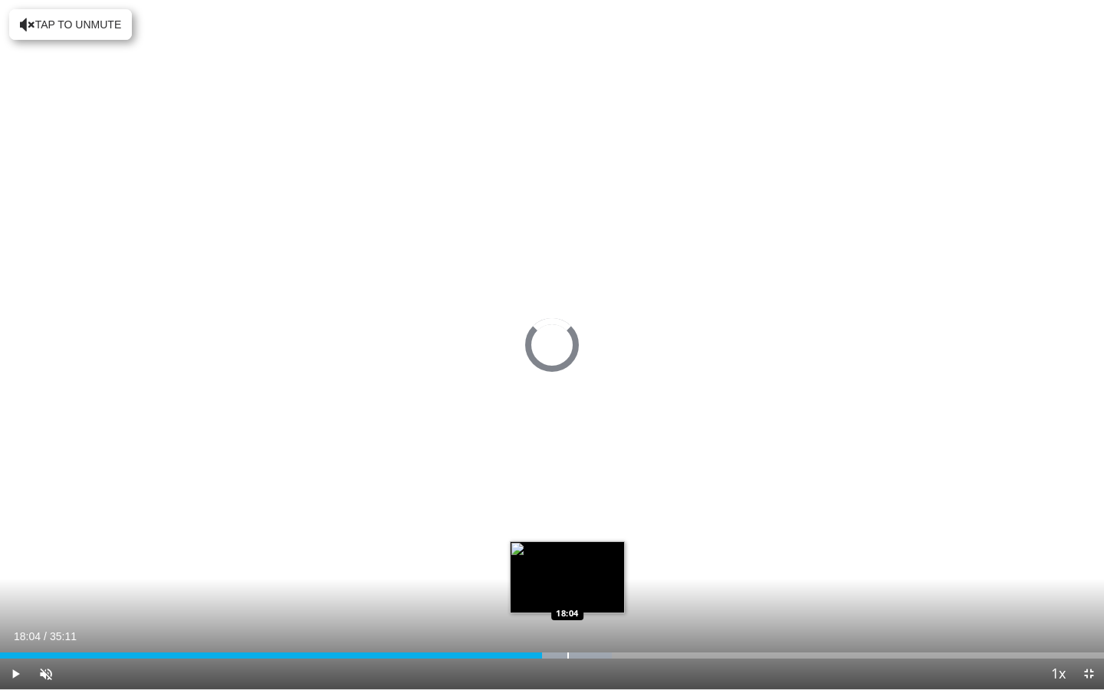
click at [568, 628] on div "Progress Bar" at bounding box center [569, 656] width 2 height 6
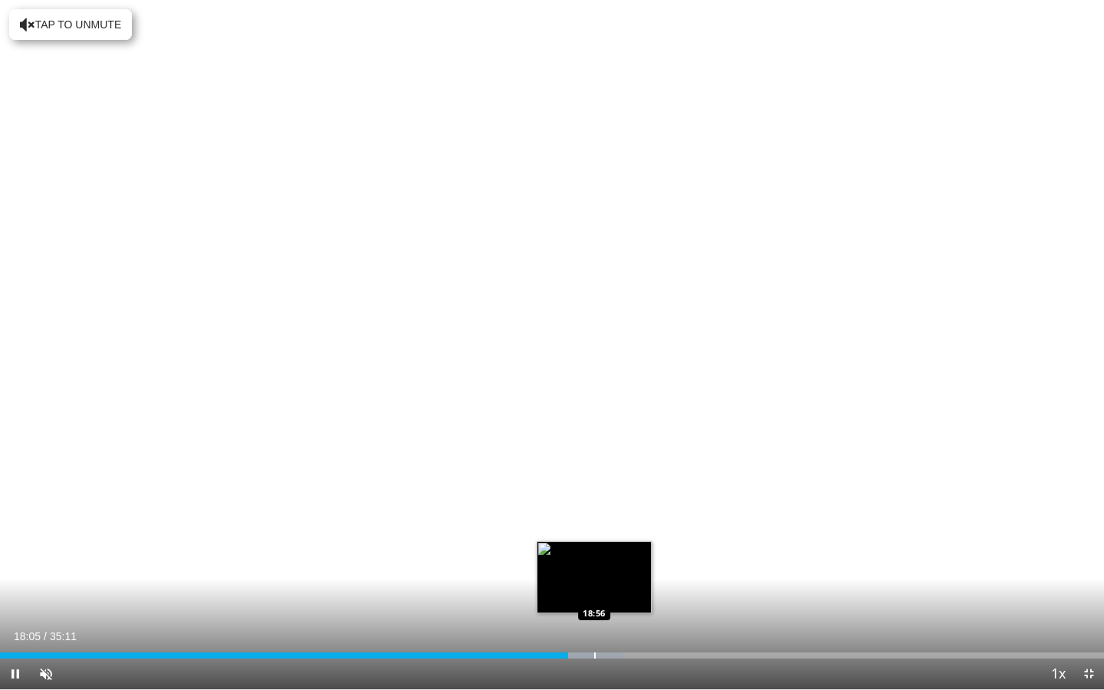
click at [595, 628] on div "Progress Bar" at bounding box center [595, 656] width 2 height 6
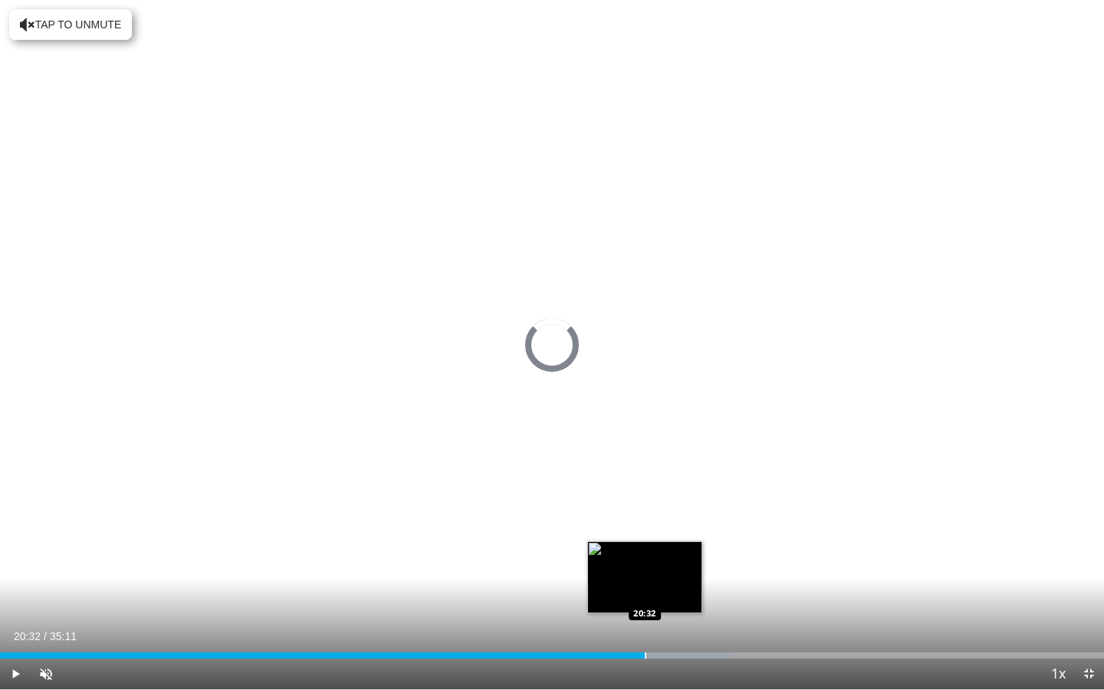
click at [645, 628] on div "Progress Bar" at bounding box center [646, 656] width 2 height 6
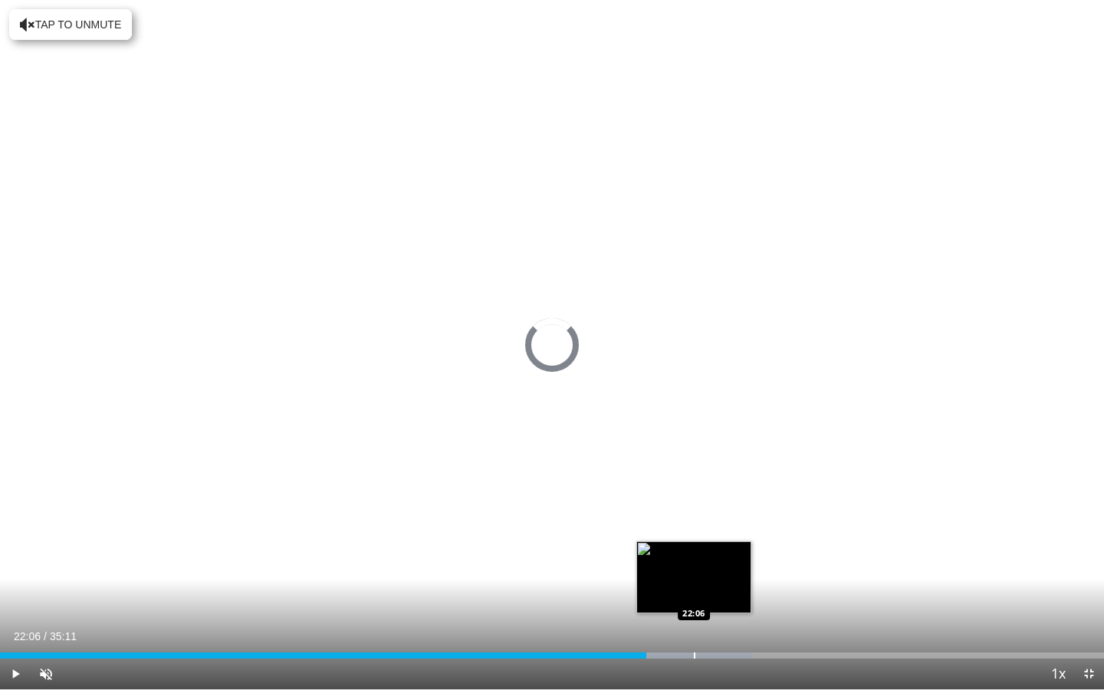
click at [694, 628] on div "Progress Bar" at bounding box center [695, 656] width 2 height 6
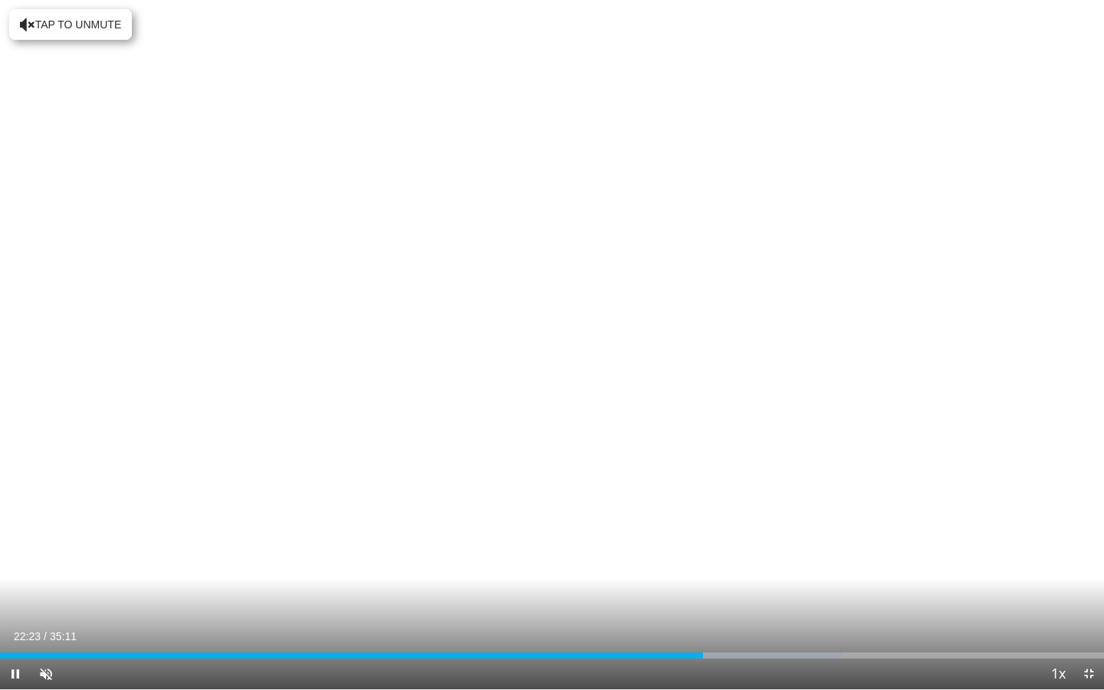
click at [736, 628] on div "Current Time 22:23 / Duration 35:11 Pause Skip Backward Skip Forward Unmute Loa…" at bounding box center [552, 674] width 1104 height 31
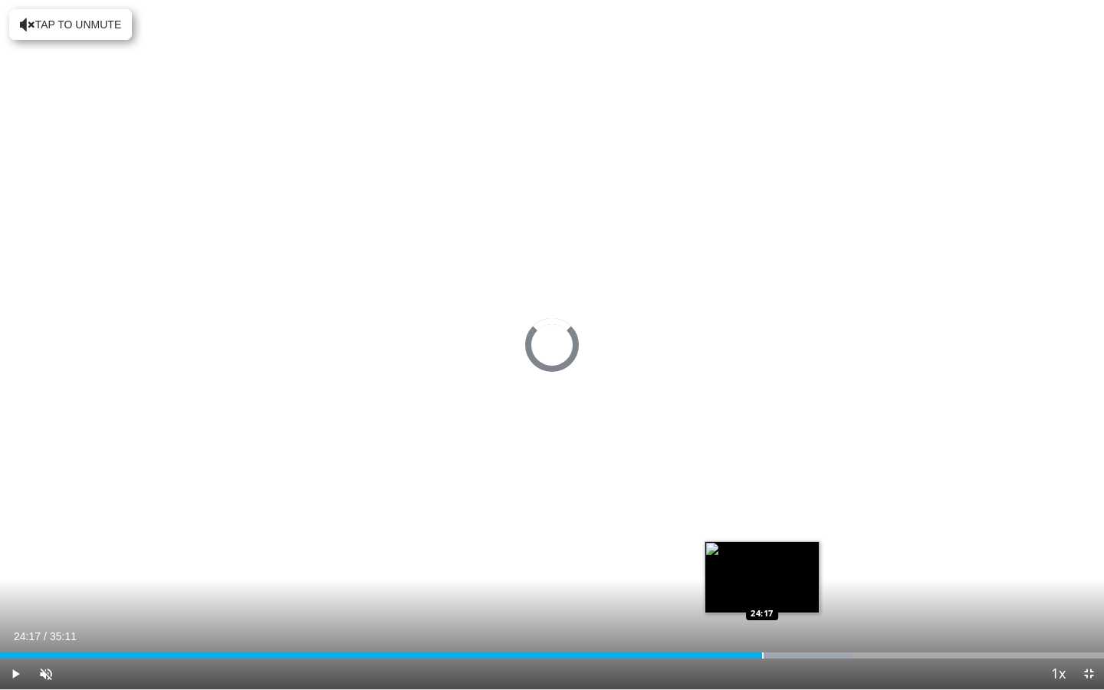
click at [762, 628] on div "Progress Bar" at bounding box center [763, 656] width 2 height 6
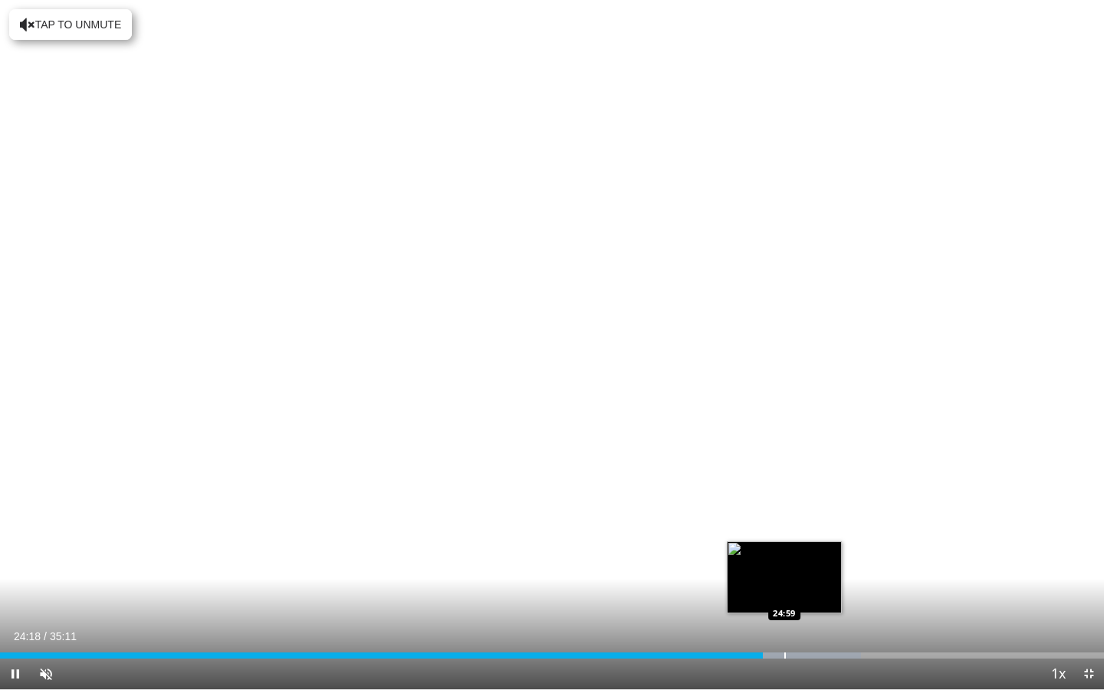
click at [785, 628] on div "Progress Bar" at bounding box center [786, 656] width 2 height 6
click at [812, 628] on div "Progress Bar" at bounding box center [812, 656] width 2 height 6
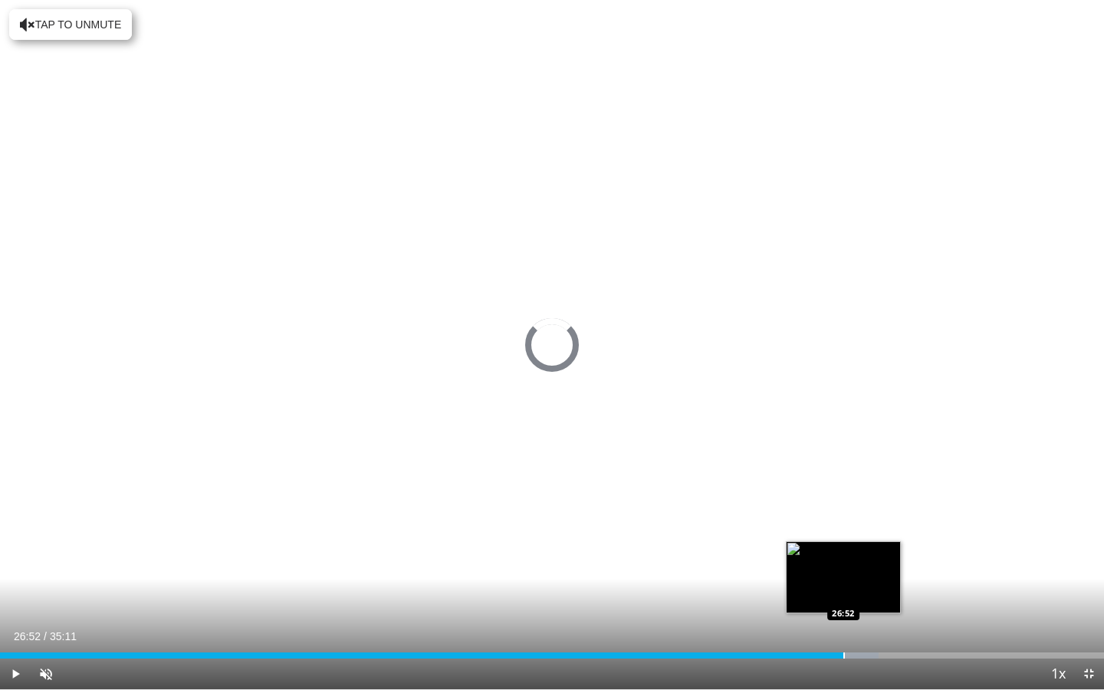
click at [844, 628] on div "Progress Bar" at bounding box center [845, 656] width 2 height 6
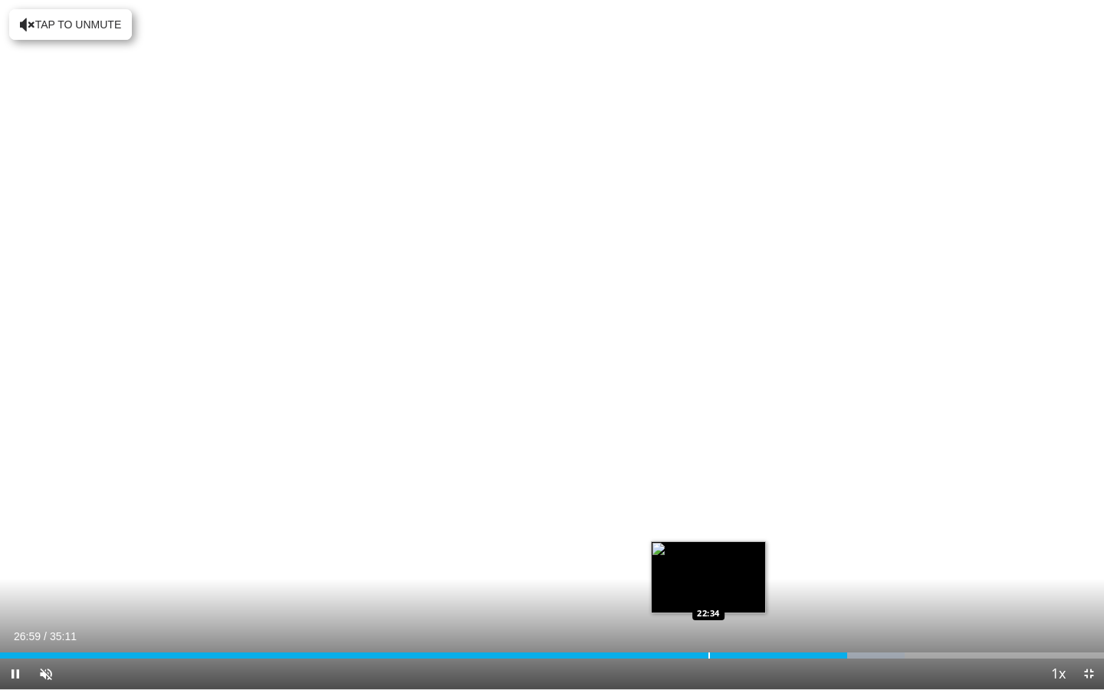
click at [709, 628] on div "Loaded : 81.95% 26:59 22:34" at bounding box center [552, 651] width 1104 height 15
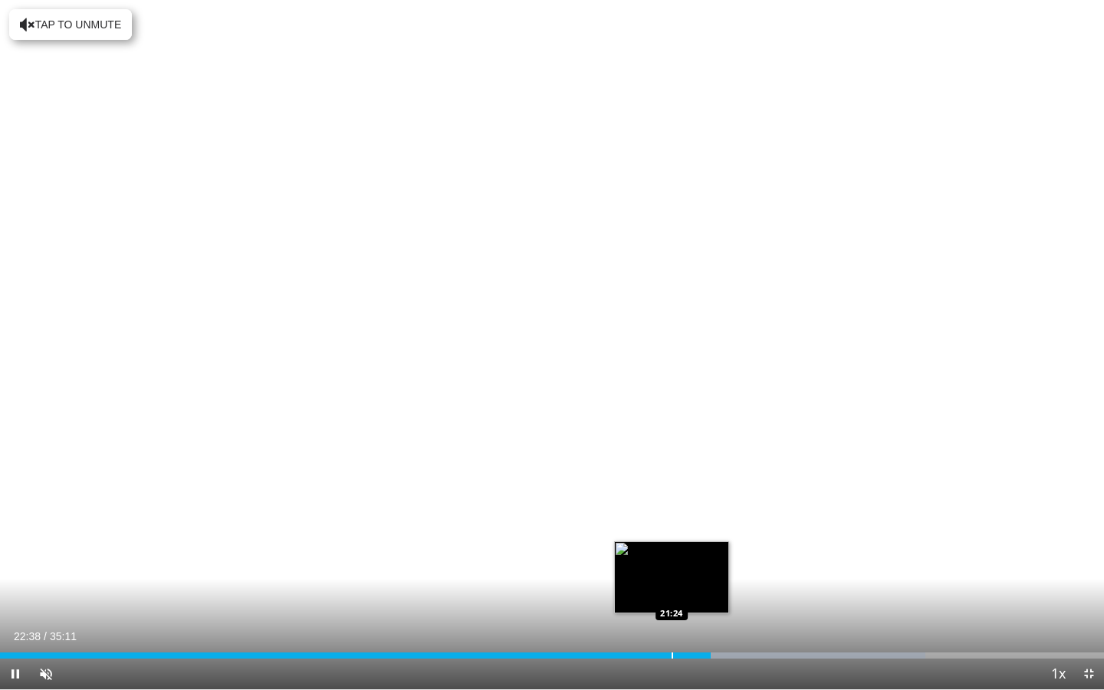
click at [672, 628] on div "Progress Bar" at bounding box center [673, 656] width 2 height 6
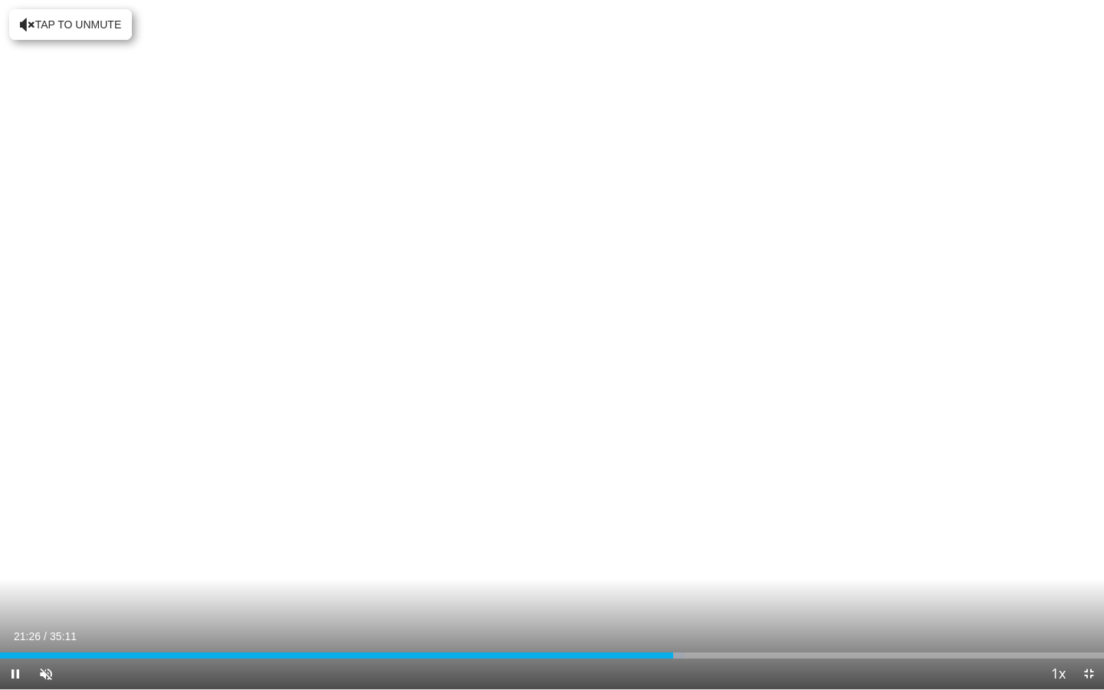
click at [17, 628] on span "Video Player" at bounding box center [15, 674] width 31 height 31
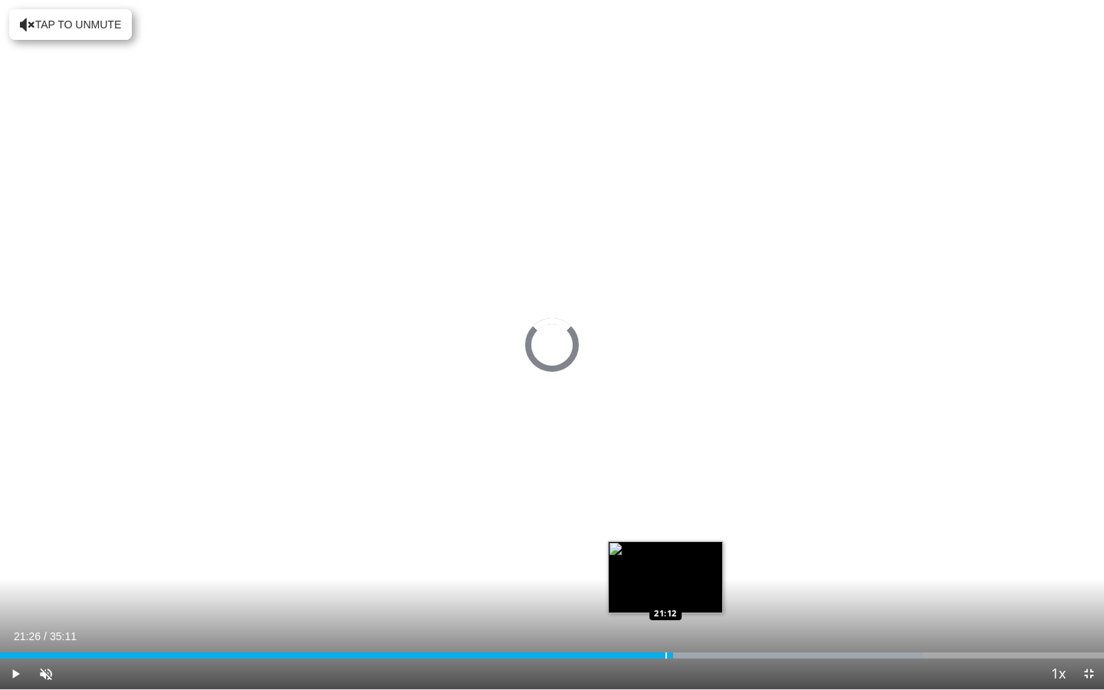
click at [666, 628] on div "Progress Bar" at bounding box center [667, 656] width 2 height 6
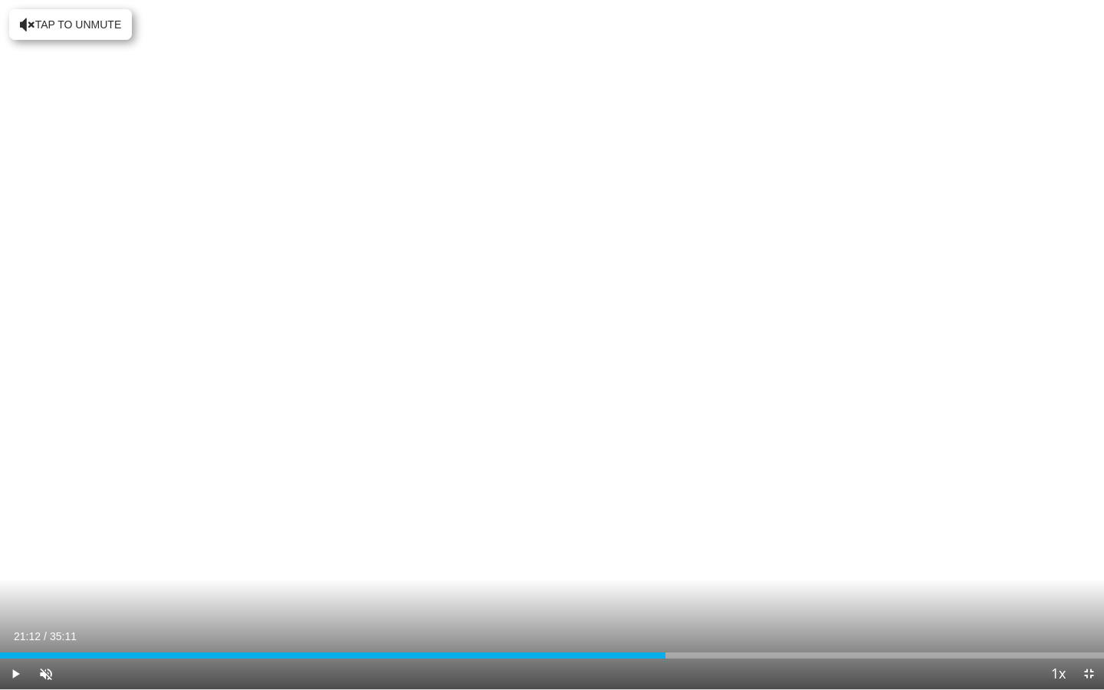
click at [655, 628] on div "Current Time 21:12 / Duration 35:11 Play Skip Backward Skip Forward Unmute Load…" at bounding box center [552, 674] width 1104 height 31
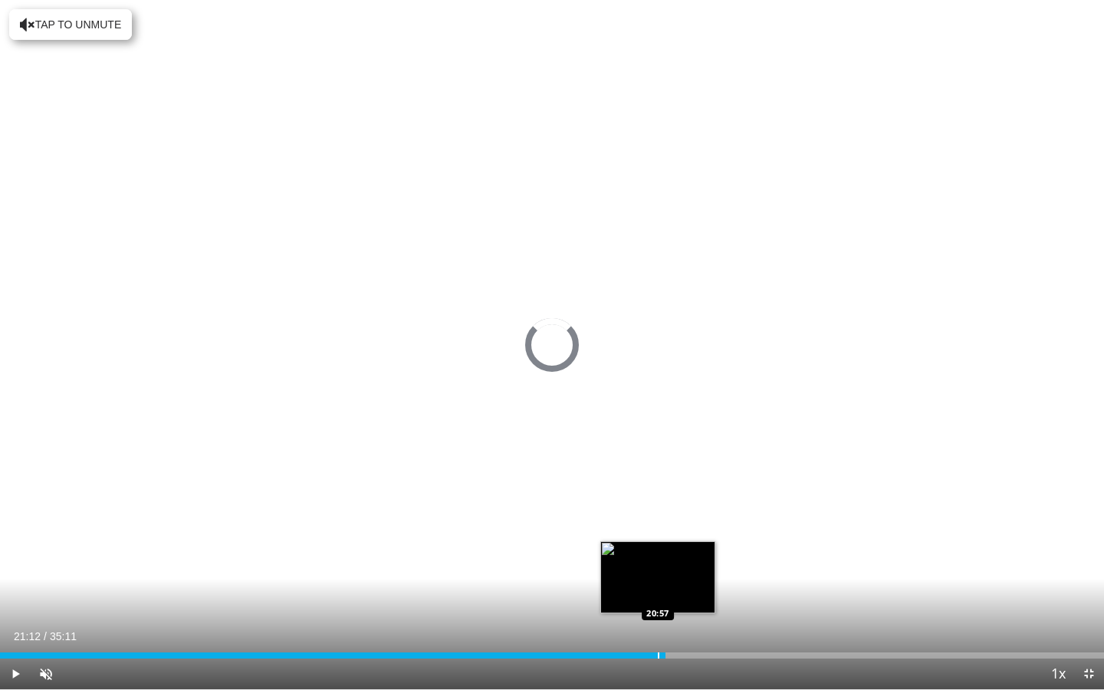
click at [658, 628] on div "Progress Bar" at bounding box center [659, 656] width 2 height 6
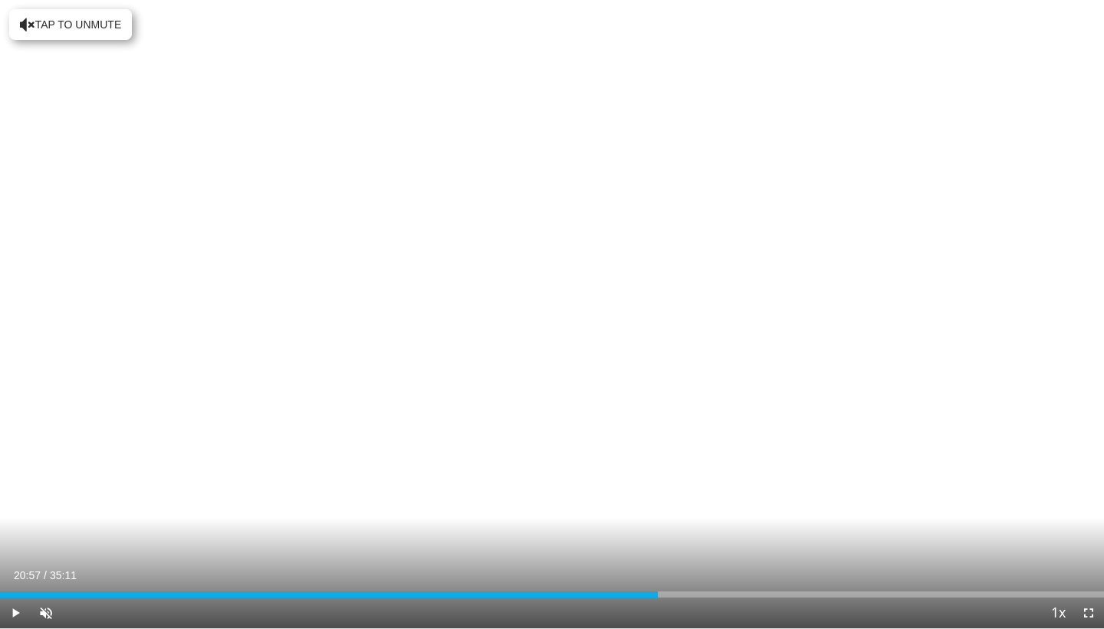
scroll to position [2025, 0]
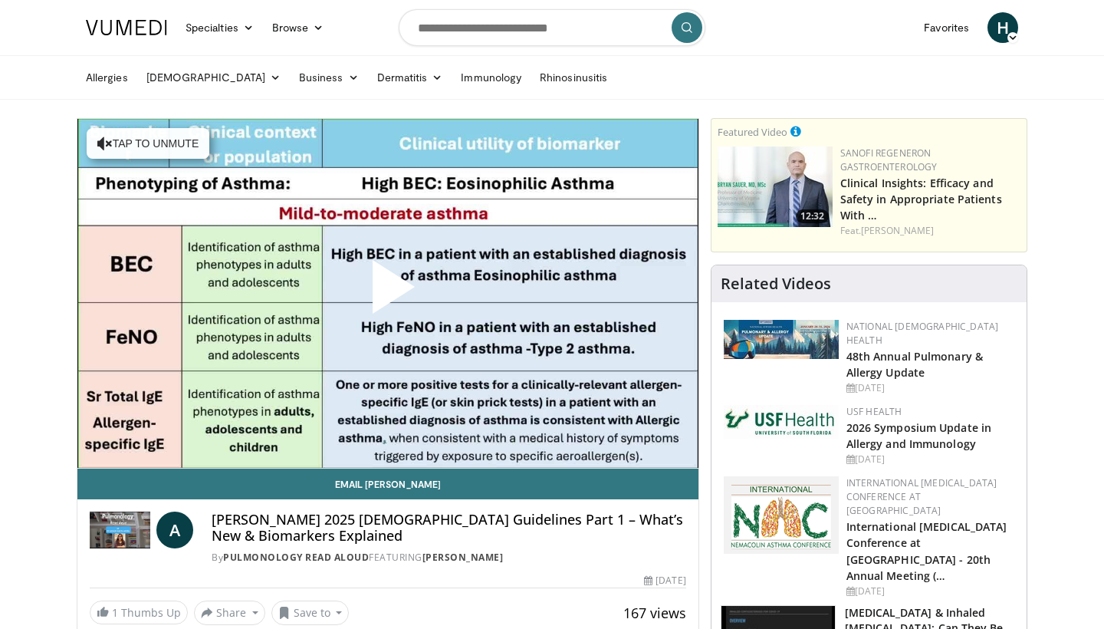
click at [388, 293] on span "Video Player" at bounding box center [388, 293] width 0 height 0
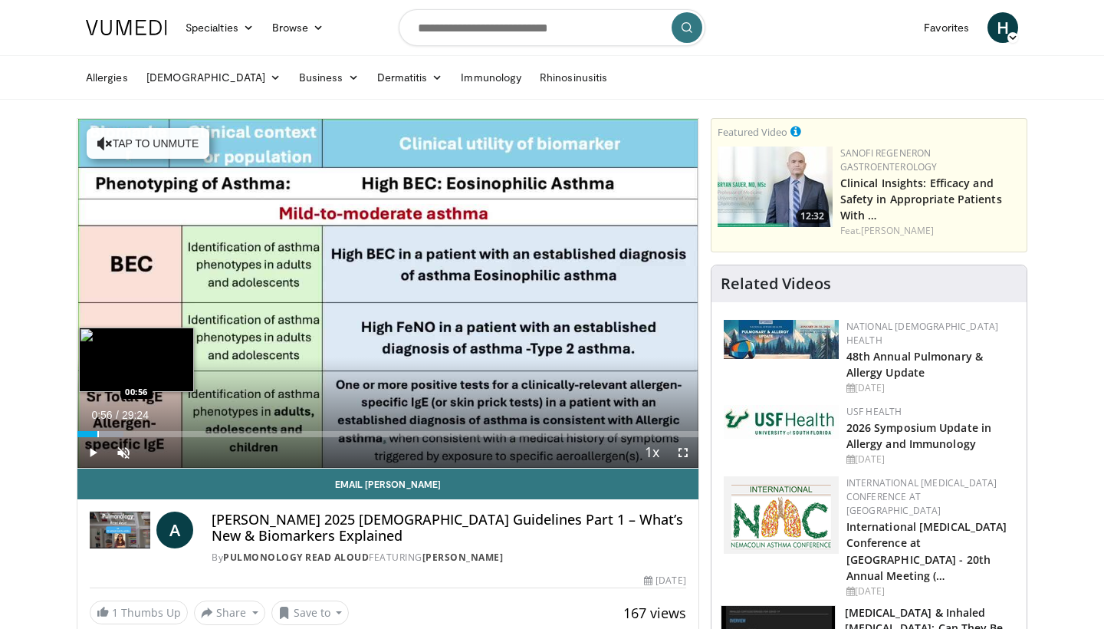
click at [97, 434] on div "Progress Bar" at bounding box center [98, 434] width 2 height 6
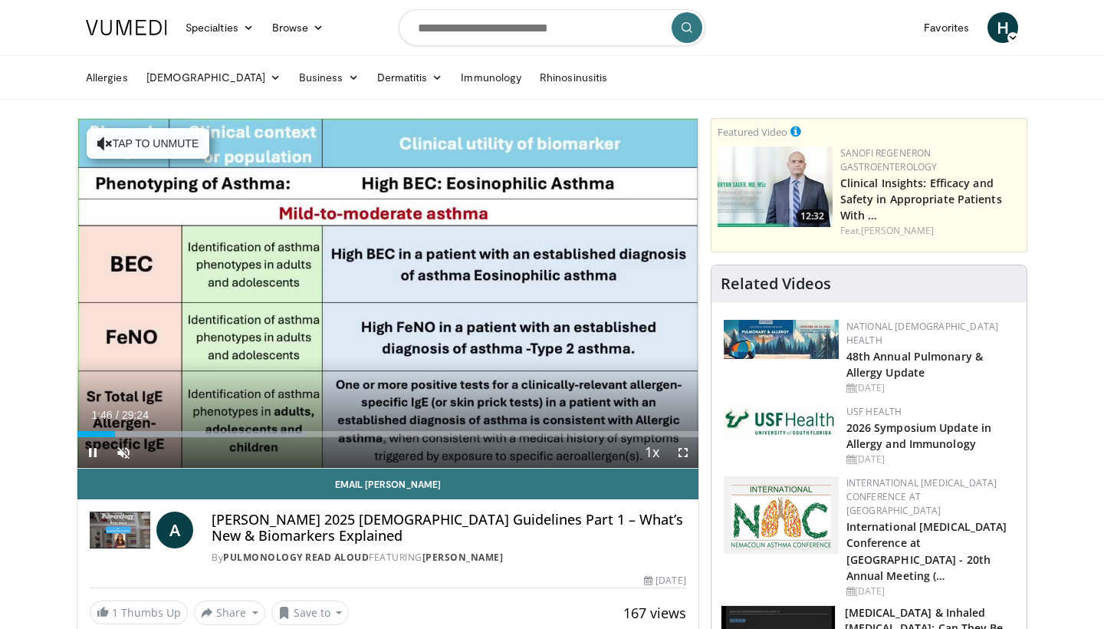
click at [685, 452] on span "Video Player" at bounding box center [683, 452] width 31 height 31
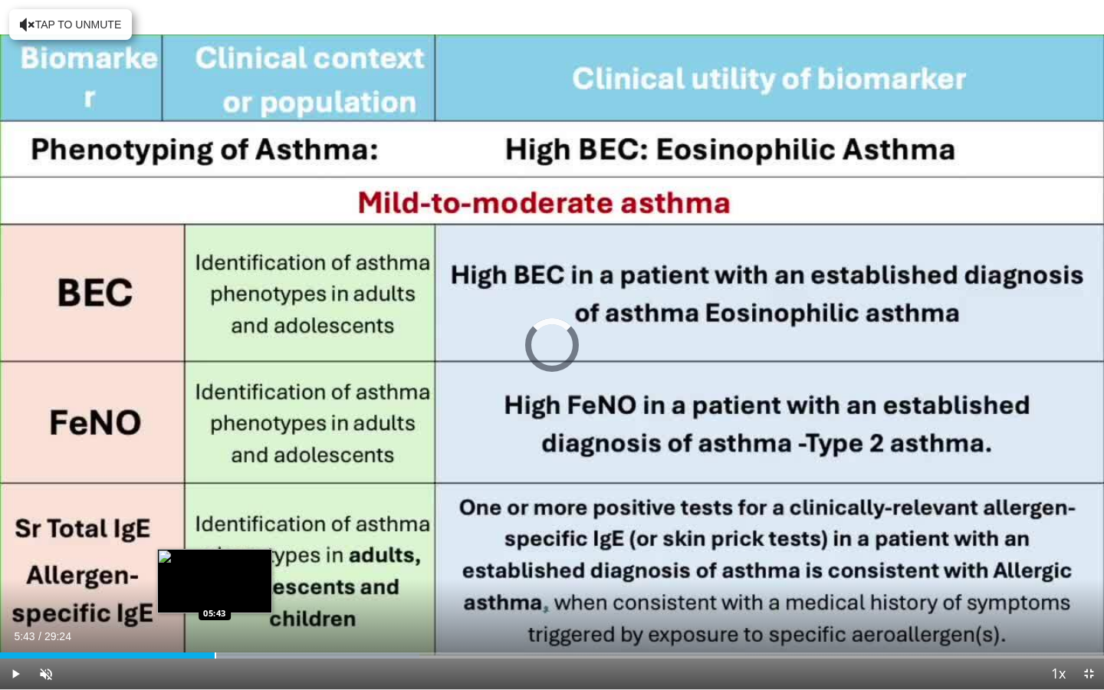
click at [215, 628] on div "Progress Bar" at bounding box center [216, 656] width 2 height 6
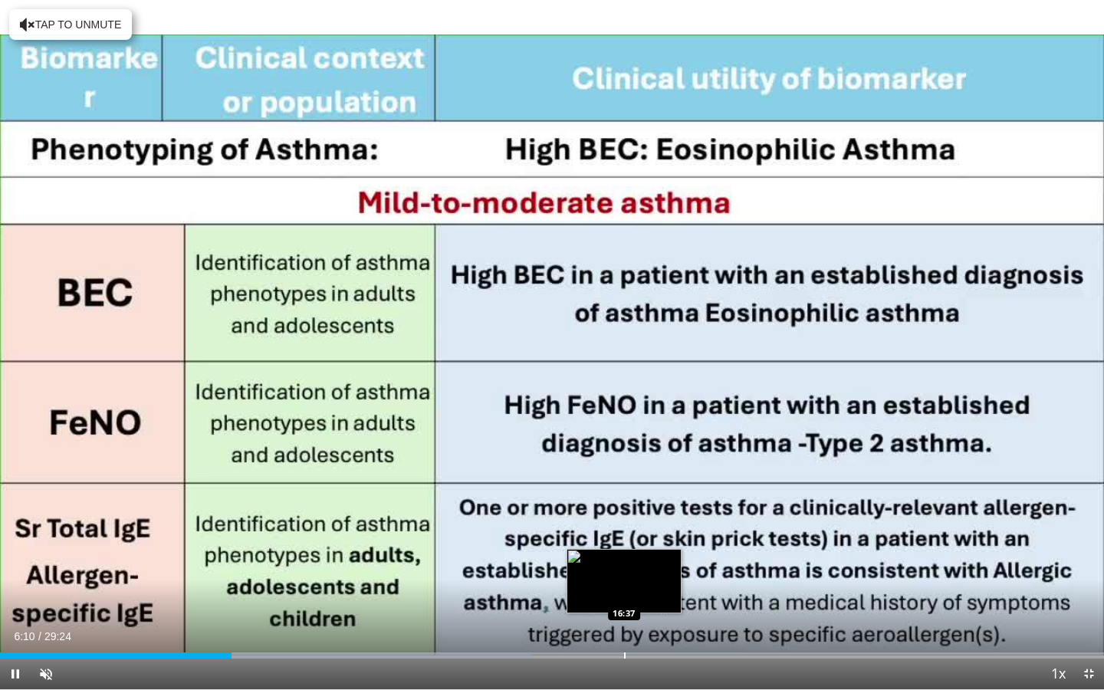
click at [624, 628] on div "Progress Bar" at bounding box center [625, 656] width 2 height 6
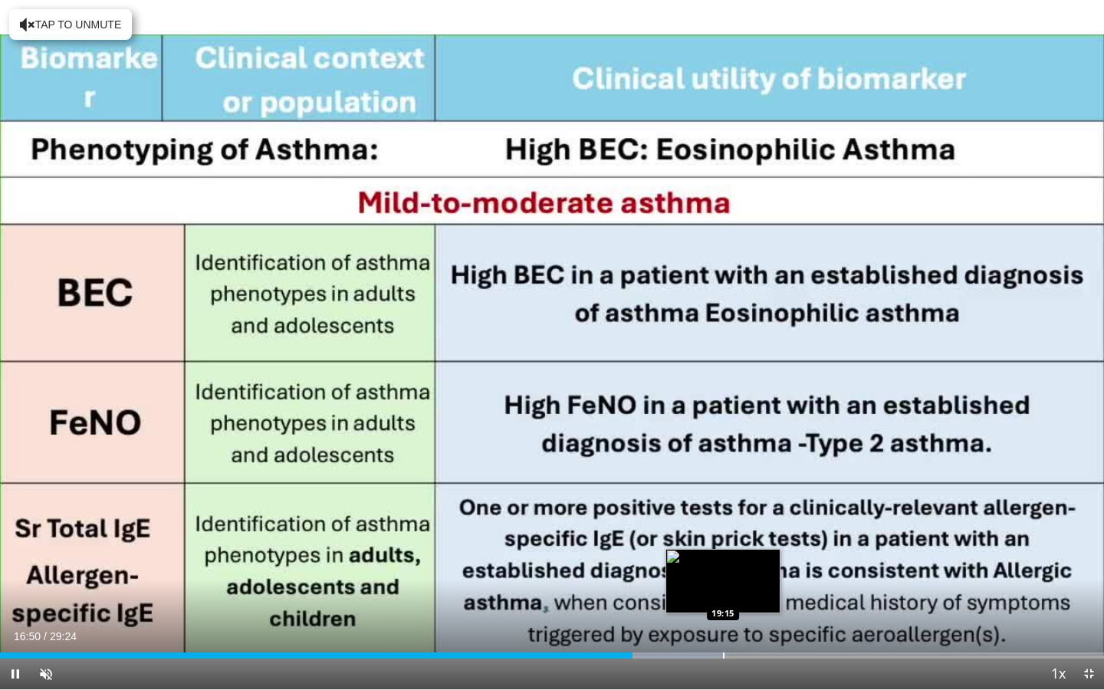
click at [724, 628] on div "Loaded : 65.80% 16:50 19:15" at bounding box center [552, 651] width 1104 height 15
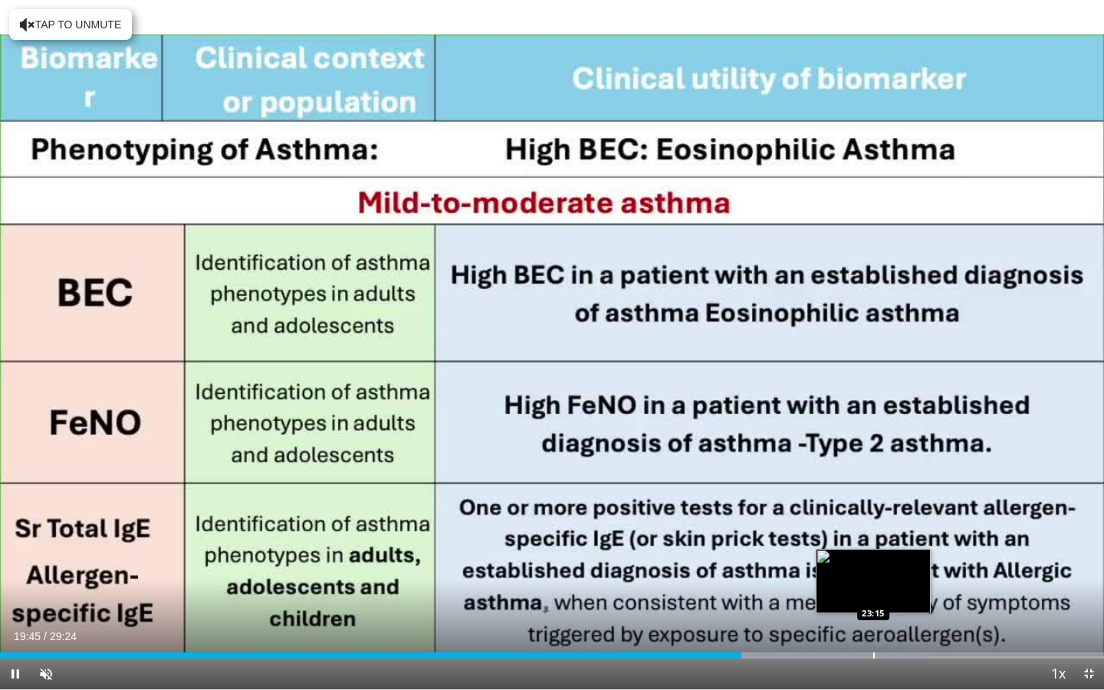
click at [874, 628] on div "Loaded : 83.95% 19:45 23:15" at bounding box center [552, 651] width 1104 height 15
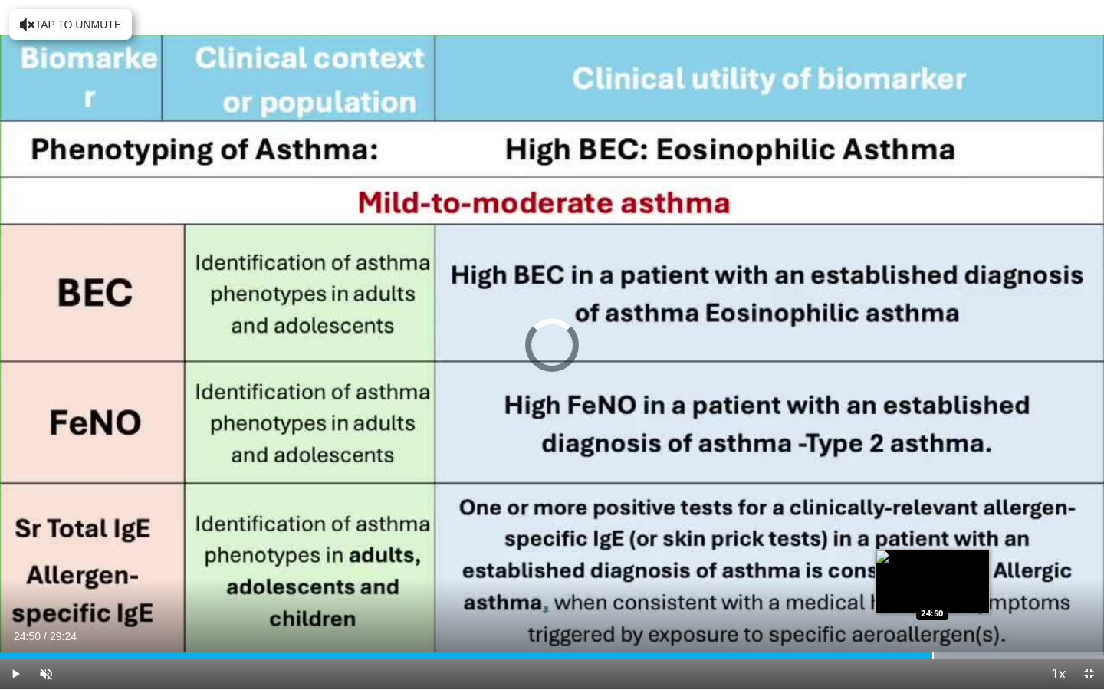
click at [933, 628] on div "Progress Bar" at bounding box center [934, 656] width 2 height 6
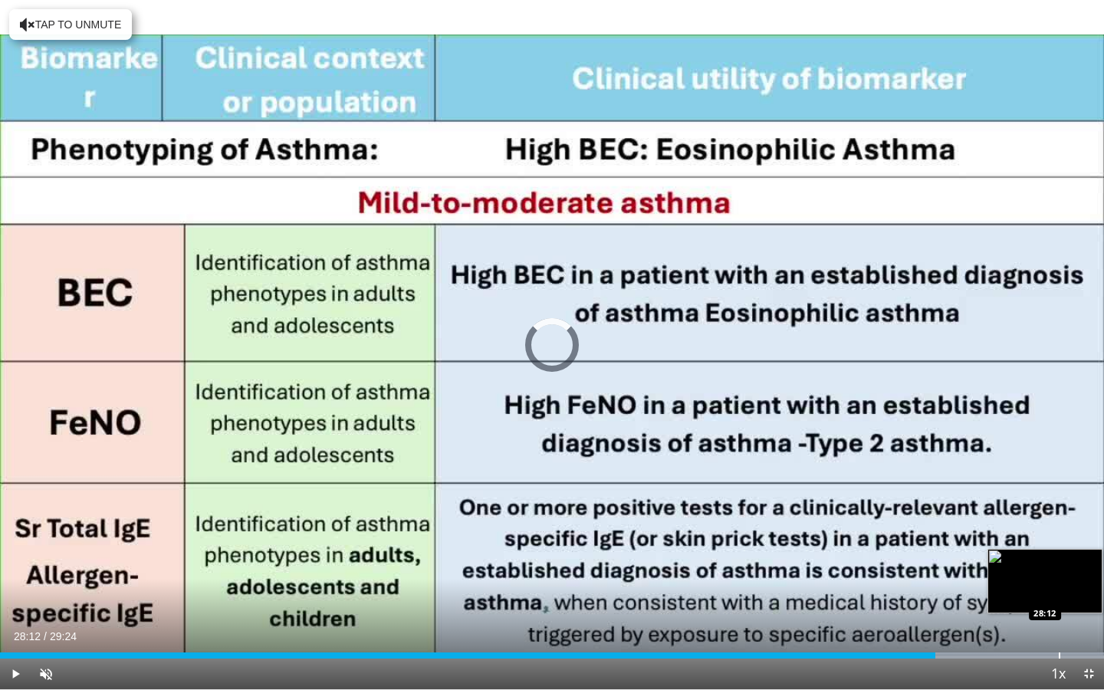
click at [1059, 628] on div "Progress Bar" at bounding box center [1060, 656] width 2 height 6
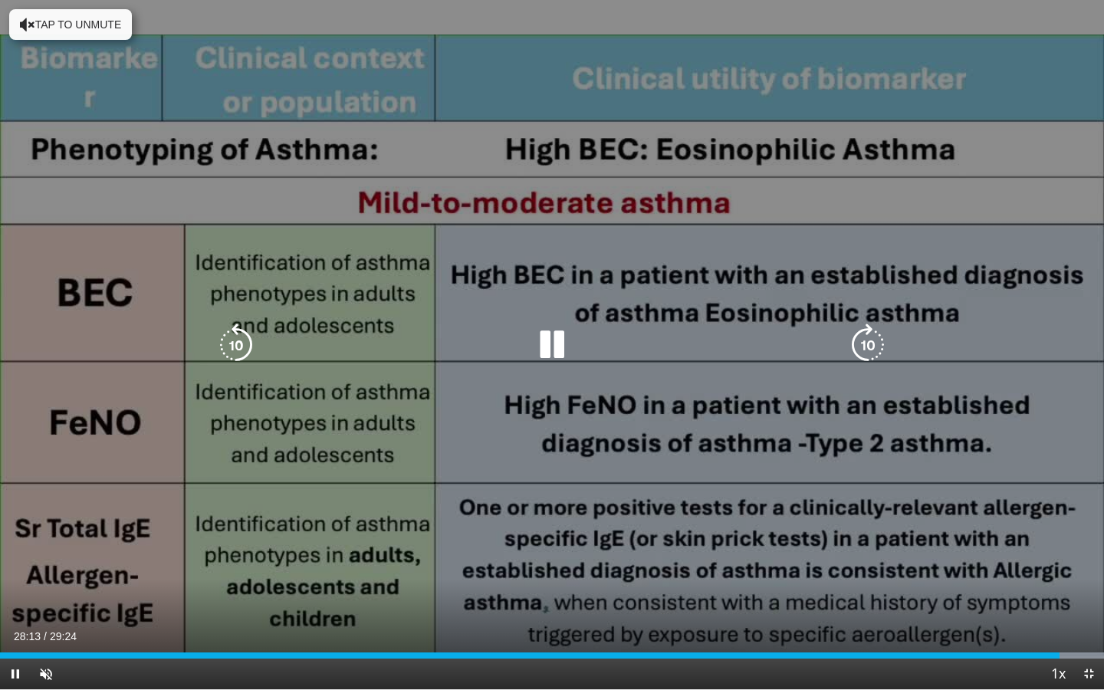
click at [1040, 628] on div "Video Player" at bounding box center [1041, 674] width 3 height 31
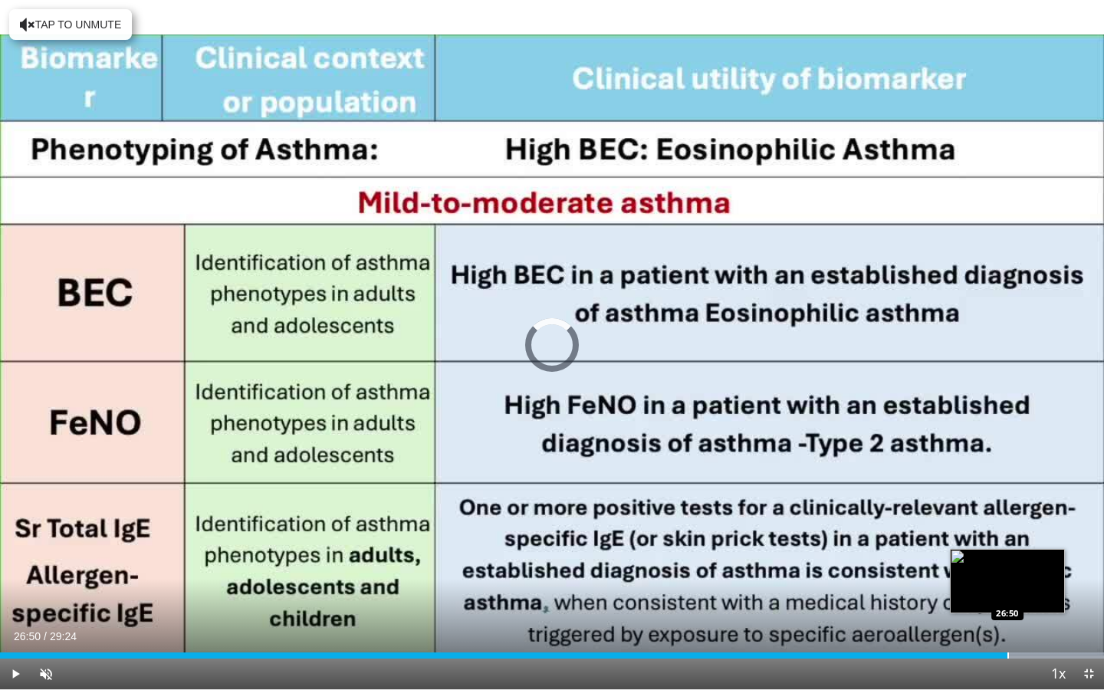
click at [1008, 628] on div "Loaded : 99.99% 26:50 26:50" at bounding box center [552, 651] width 1104 height 15
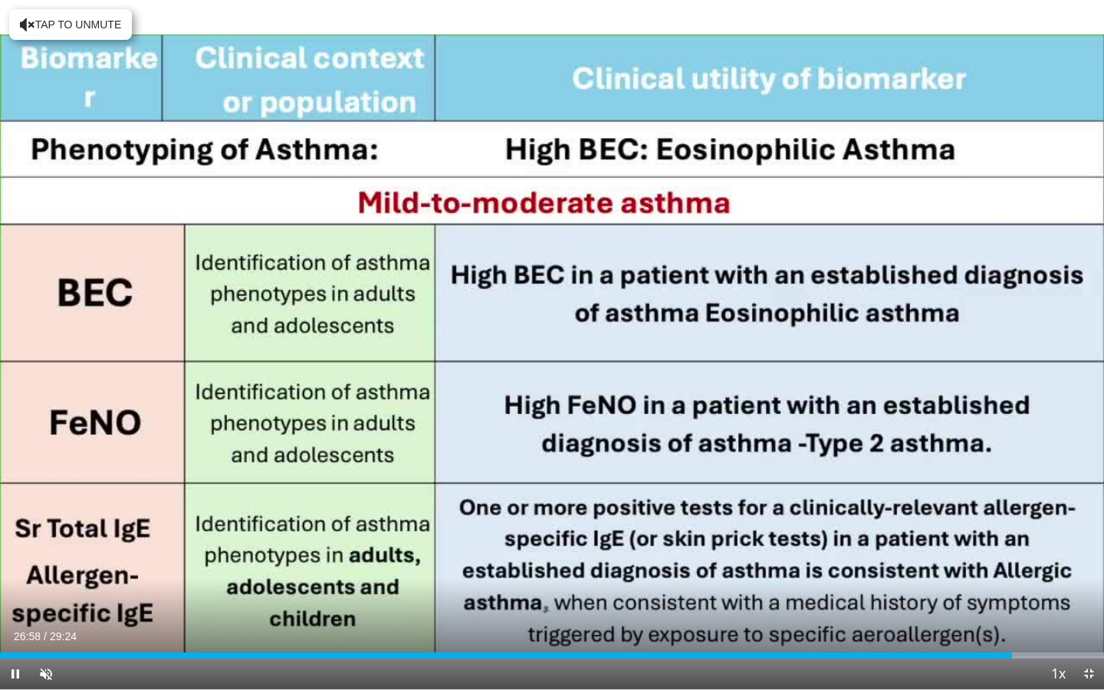
click at [14, 628] on span "Video Player" at bounding box center [15, 674] width 31 height 31
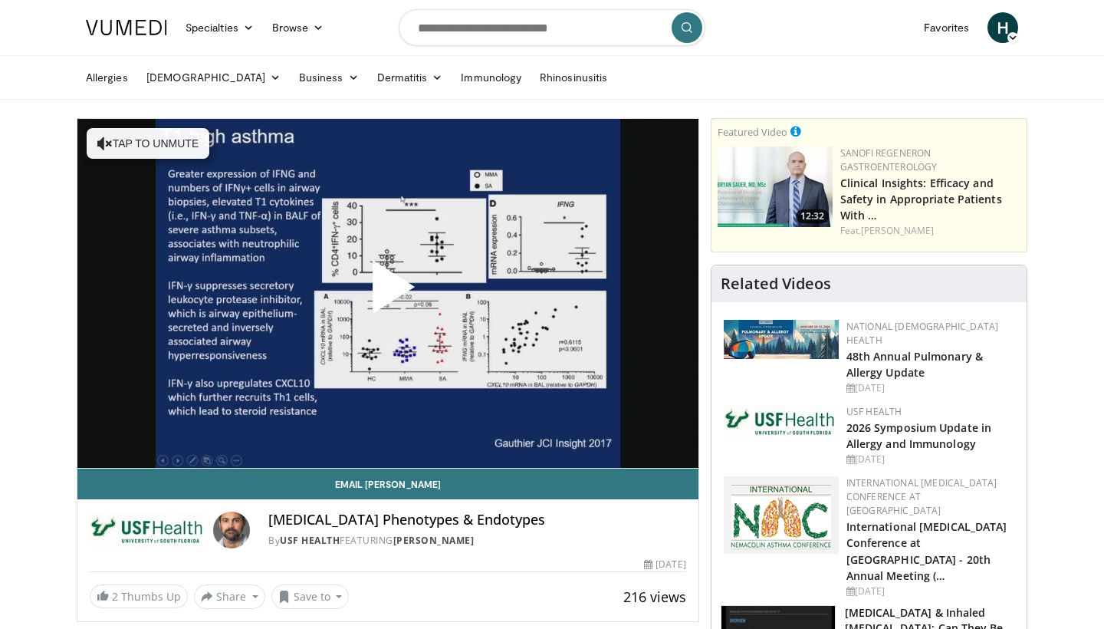
click at [388, 293] on span "Video Player" at bounding box center [388, 293] width 0 height 0
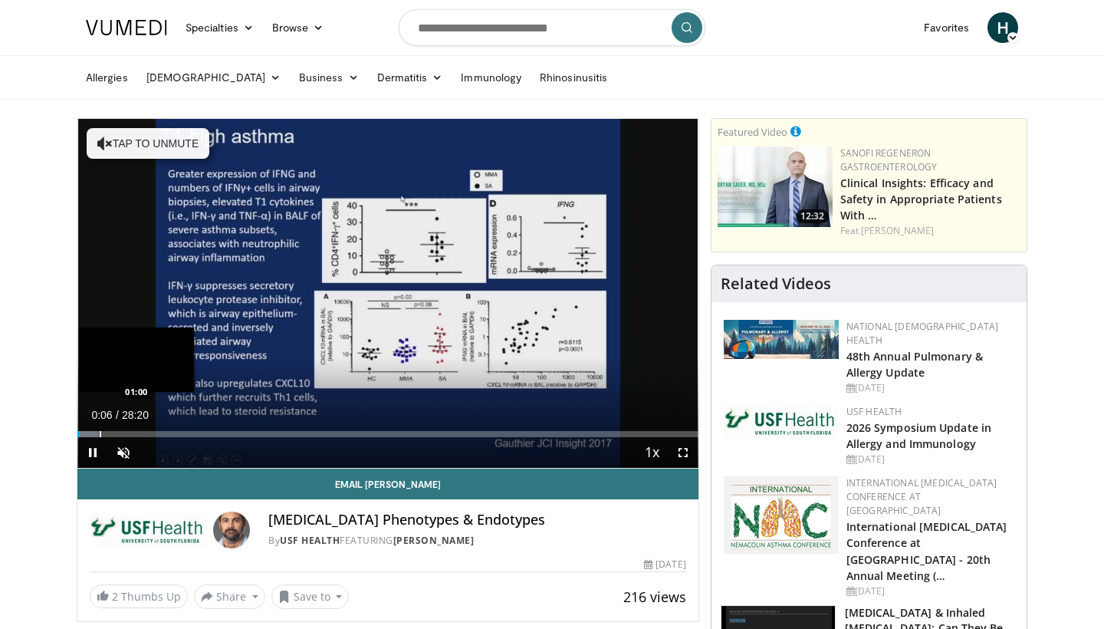
click at [100, 436] on div "Progress Bar" at bounding box center [101, 434] width 2 height 6
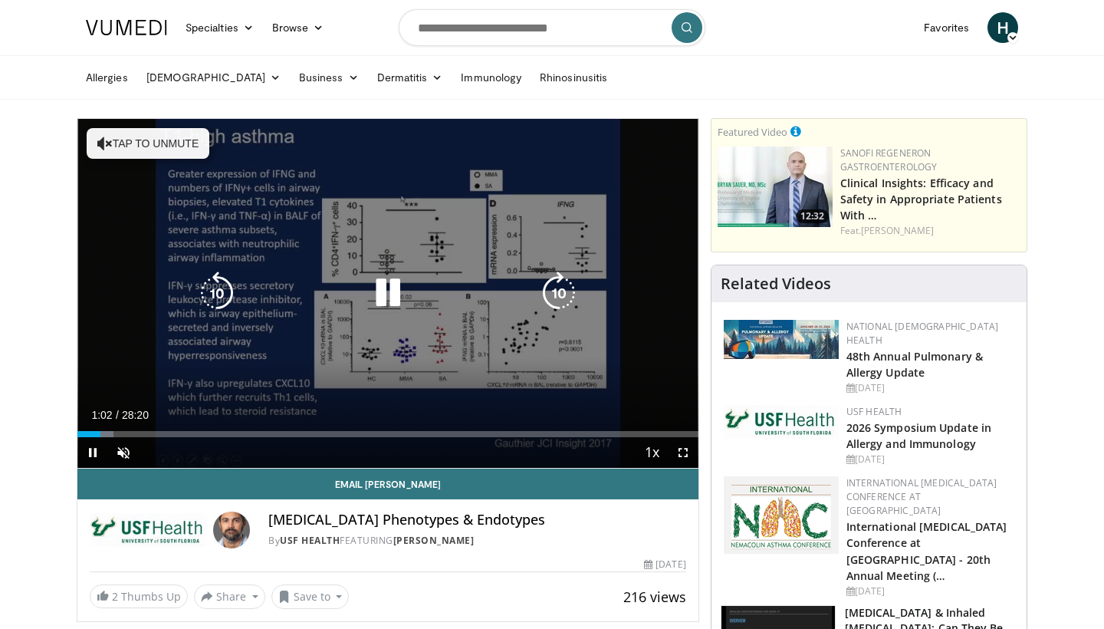
click at [121, 438] on video-js "**********" at bounding box center [387, 294] width 621 height 350
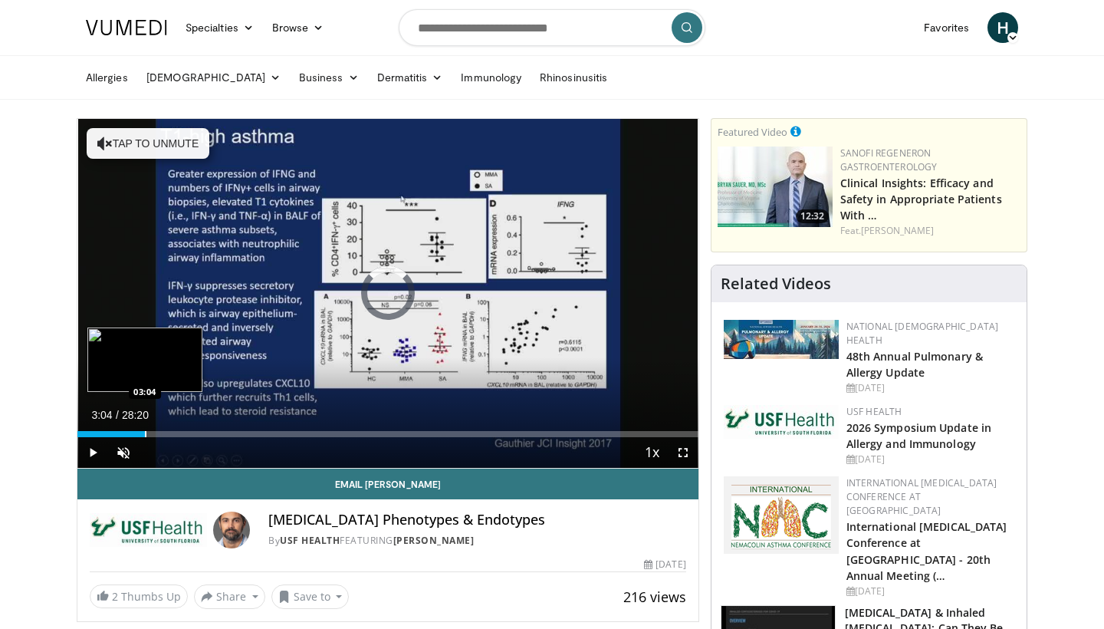
click at [145, 433] on div "Progress Bar" at bounding box center [146, 434] width 2 height 6
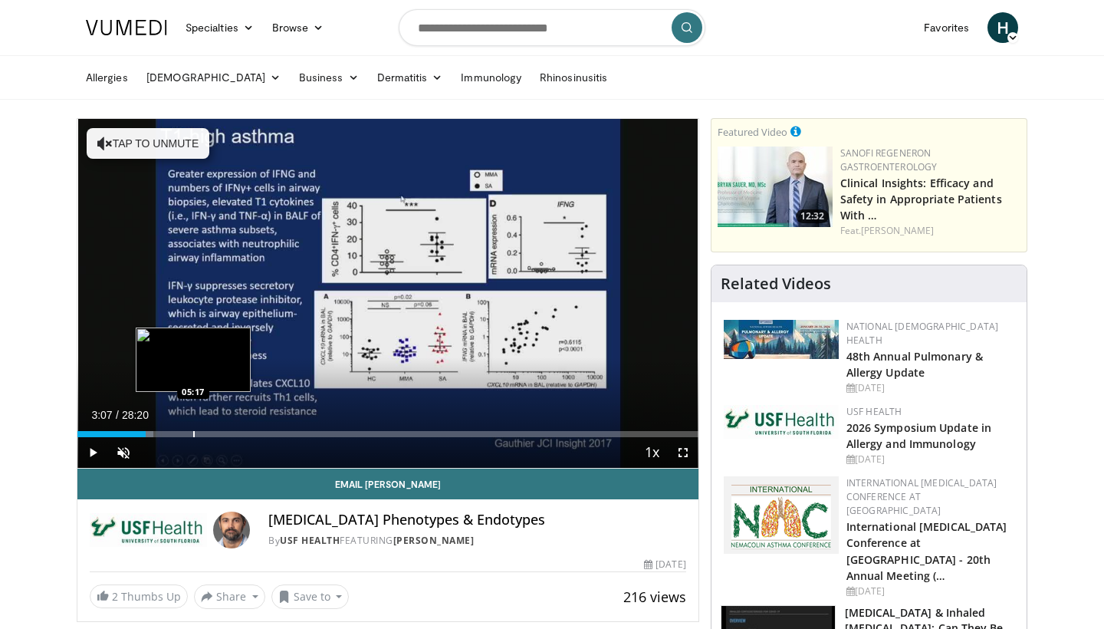
click at [193, 434] on div "Progress Bar" at bounding box center [194, 434] width 2 height 6
click at [215, 434] on div "Progress Bar" at bounding box center [216, 434] width 2 height 6
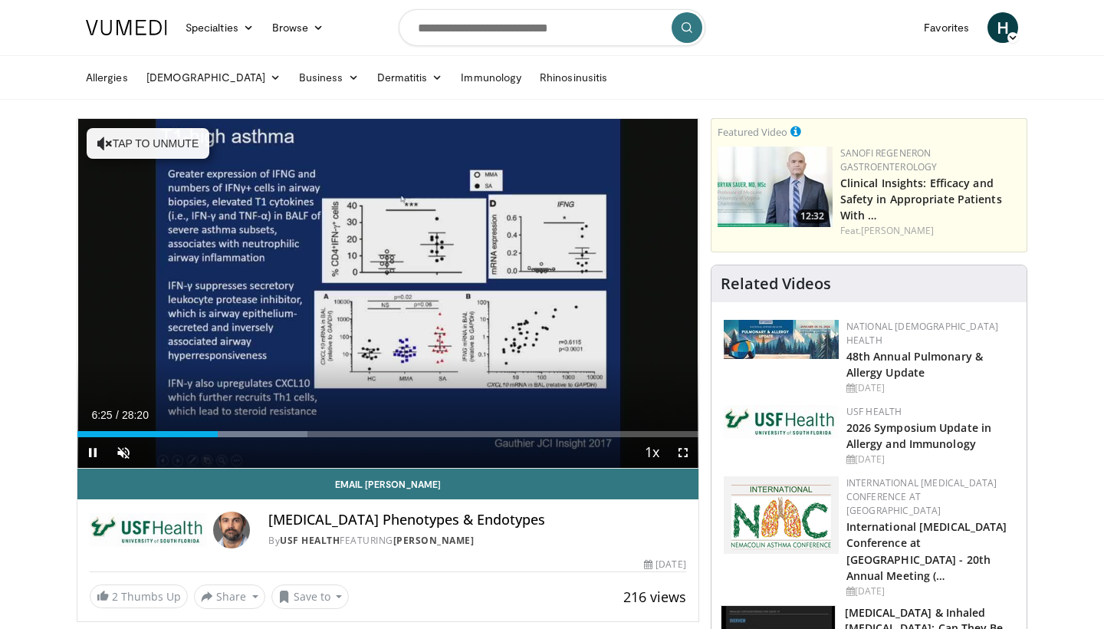
click at [683, 449] on span "Video Player" at bounding box center [683, 452] width 31 height 31
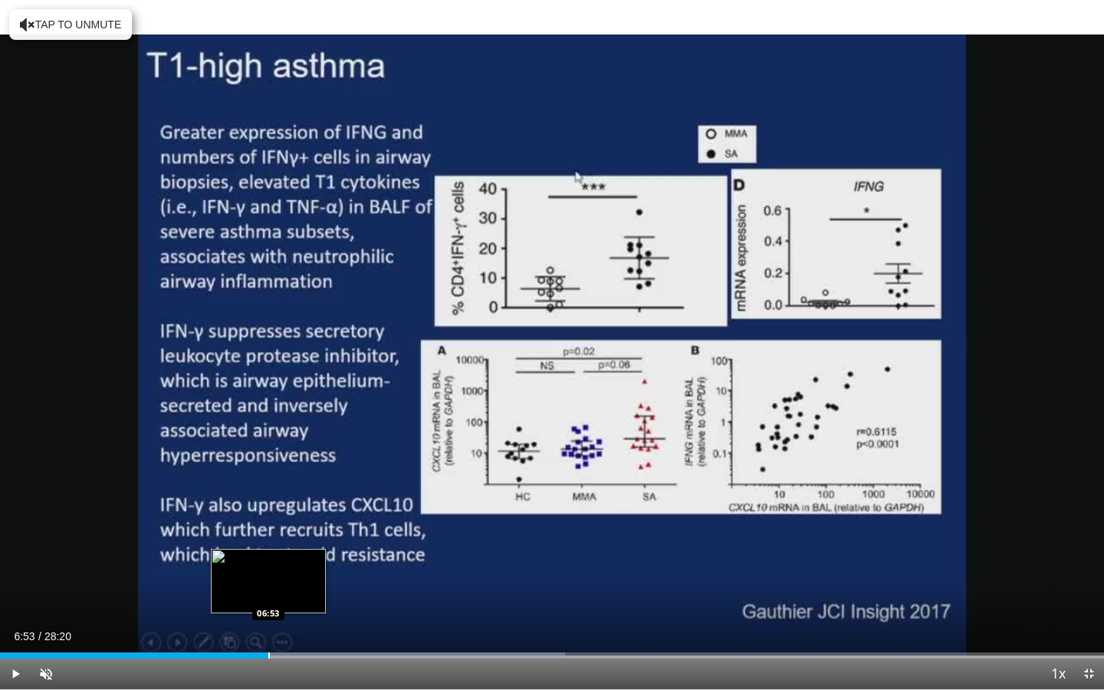
click at [268, 628] on div "Progress Bar" at bounding box center [269, 656] width 2 height 6
click at [288, 628] on div "Progress Bar" at bounding box center [289, 656] width 2 height 6
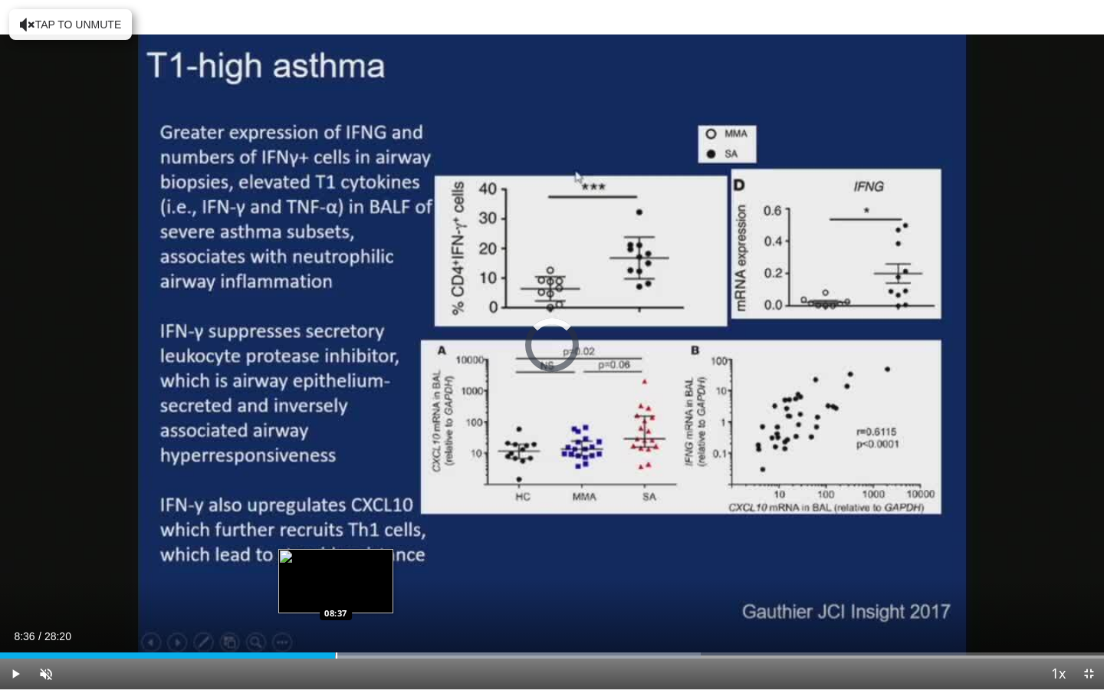
click at [335, 628] on div "Loaded : 63.50% 08:36 08:37" at bounding box center [552, 651] width 1104 height 15
click at [352, 628] on div "Progress Bar" at bounding box center [353, 656] width 2 height 6
click at [360, 628] on div "Progress Bar" at bounding box center [361, 656] width 2 height 6
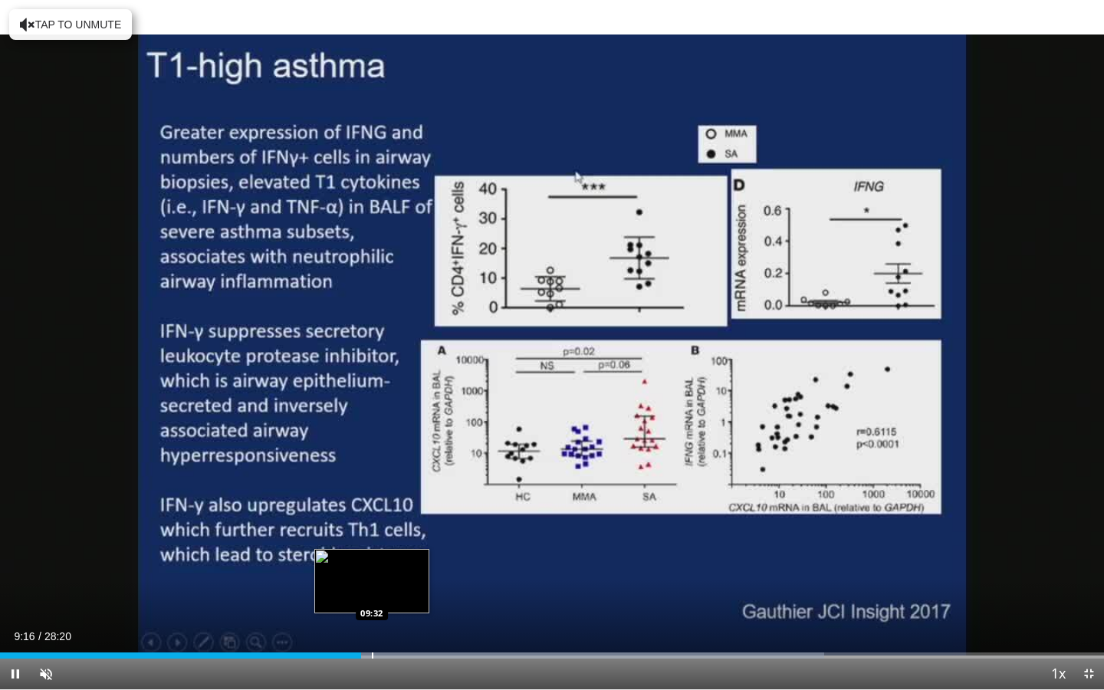
click at [373, 628] on div "Progress Bar" at bounding box center [373, 656] width 2 height 6
click at [390, 628] on div "Progress Bar" at bounding box center [391, 656] width 2 height 6
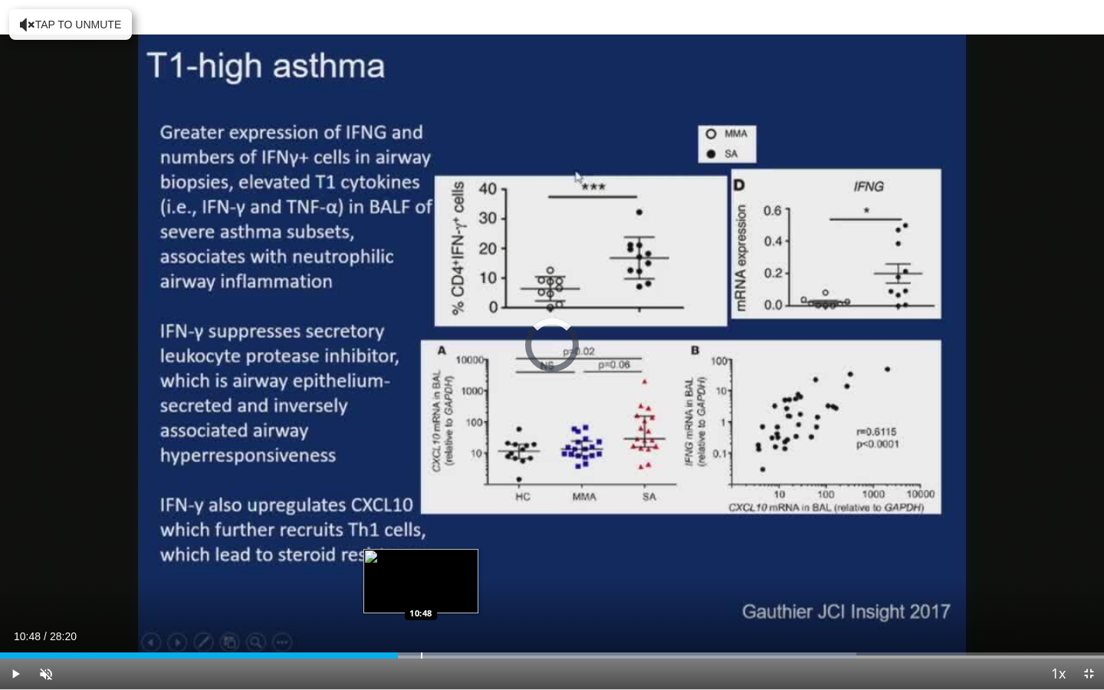
click at [421, 628] on div "Progress Bar" at bounding box center [422, 656] width 2 height 6
click at [435, 628] on div "Progress Bar" at bounding box center [436, 656] width 2 height 6
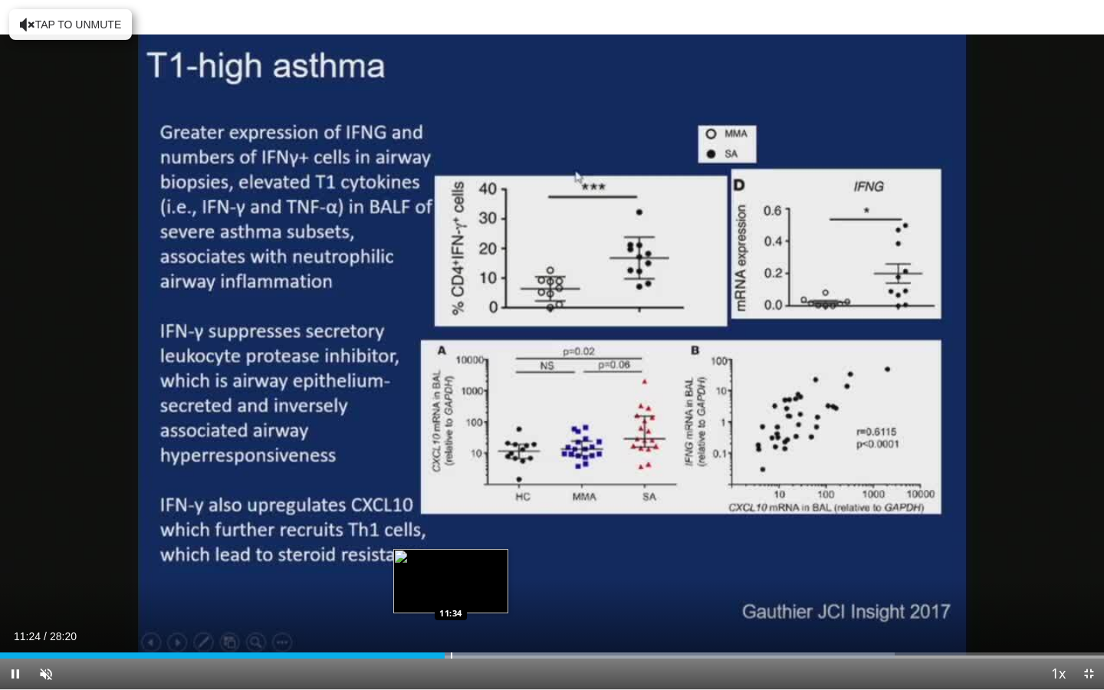
click at [451, 628] on div "Progress Bar" at bounding box center [452, 656] width 2 height 6
click at [463, 628] on div "Progress Bar" at bounding box center [464, 656] width 2 height 6
click at [481, 628] on div "Progress Bar" at bounding box center [482, 656] width 2 height 6
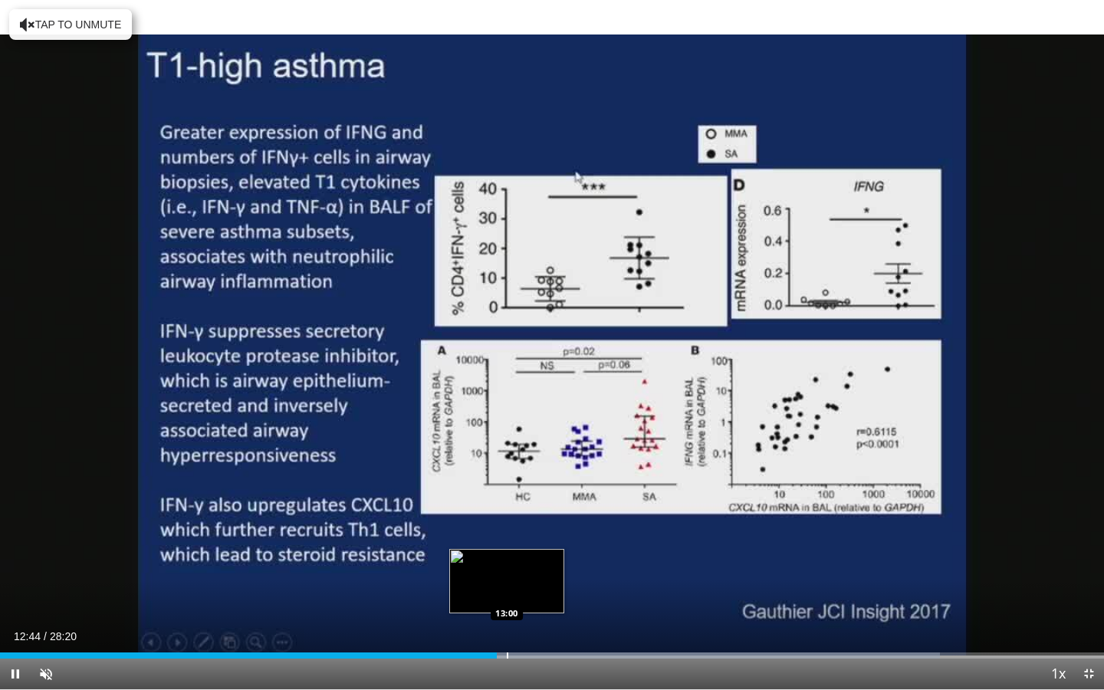
click at [506, 628] on div "Progress Bar" at bounding box center [701, 656] width 479 height 6
click at [522, 628] on div "Loaded : 87.47% 13:02 13:24" at bounding box center [552, 651] width 1104 height 15
click at [546, 628] on div "Loaded : 88.20% 13:25 14:00" at bounding box center [552, 651] width 1104 height 15
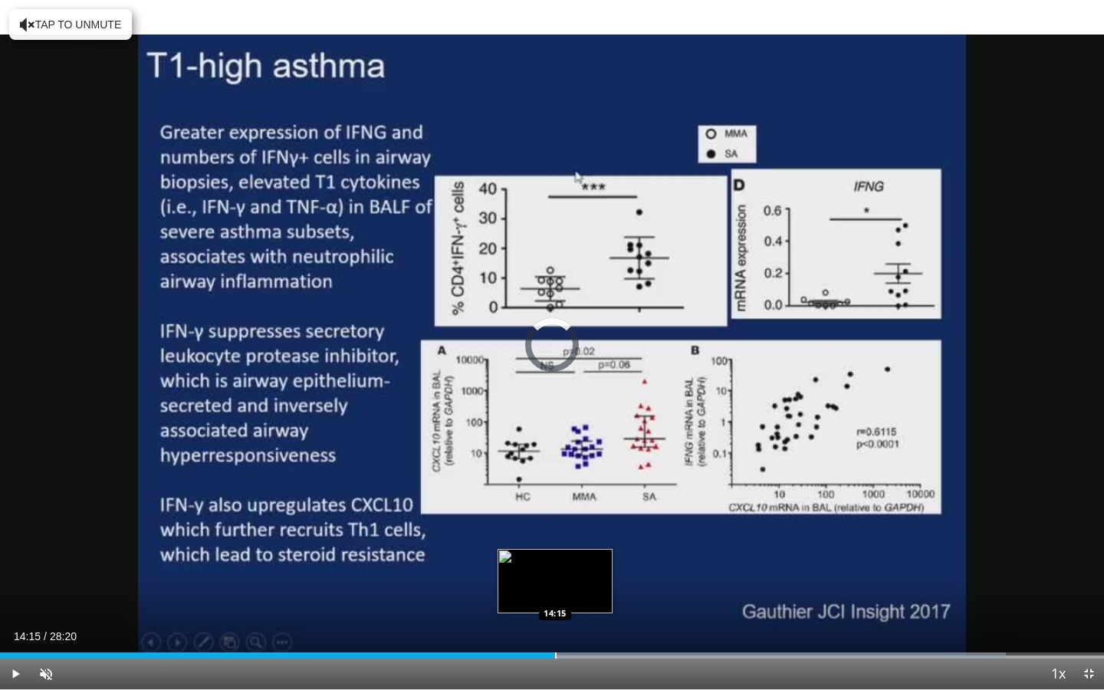
click at [555, 628] on div "Progress Bar" at bounding box center [556, 656] width 2 height 6
click at [572, 628] on div "Progress Bar" at bounding box center [573, 656] width 2 height 6
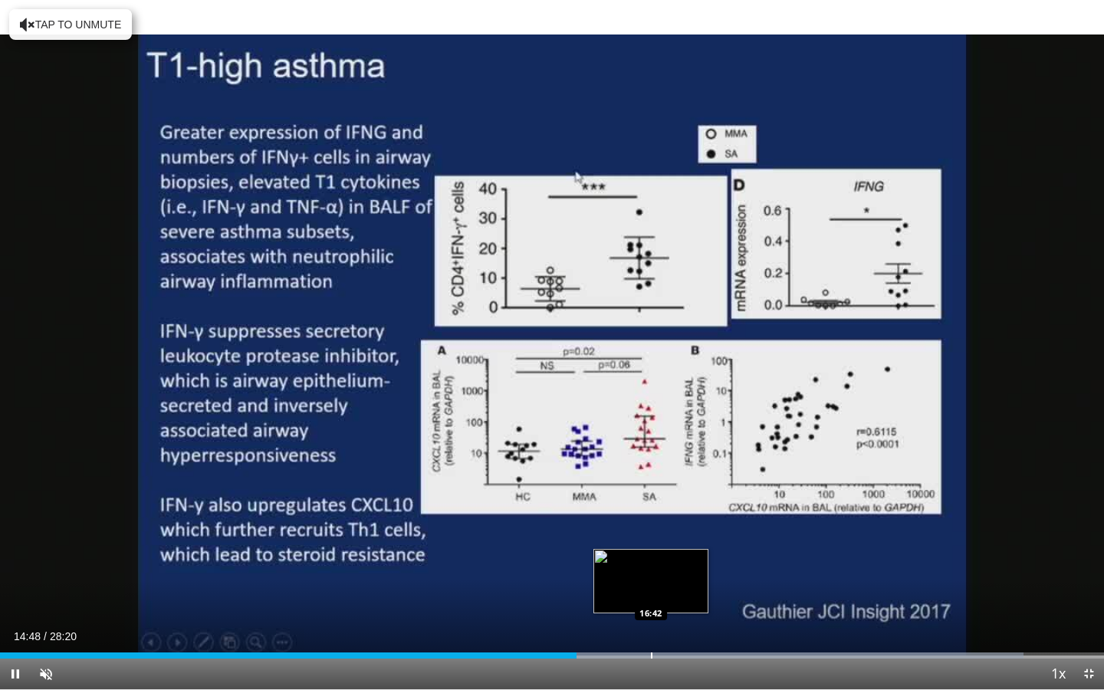
click at [651, 628] on div "Progress Bar" at bounding box center [652, 656] width 2 height 6
click at [640, 628] on div "Progress Bar" at bounding box center [641, 656] width 2 height 6
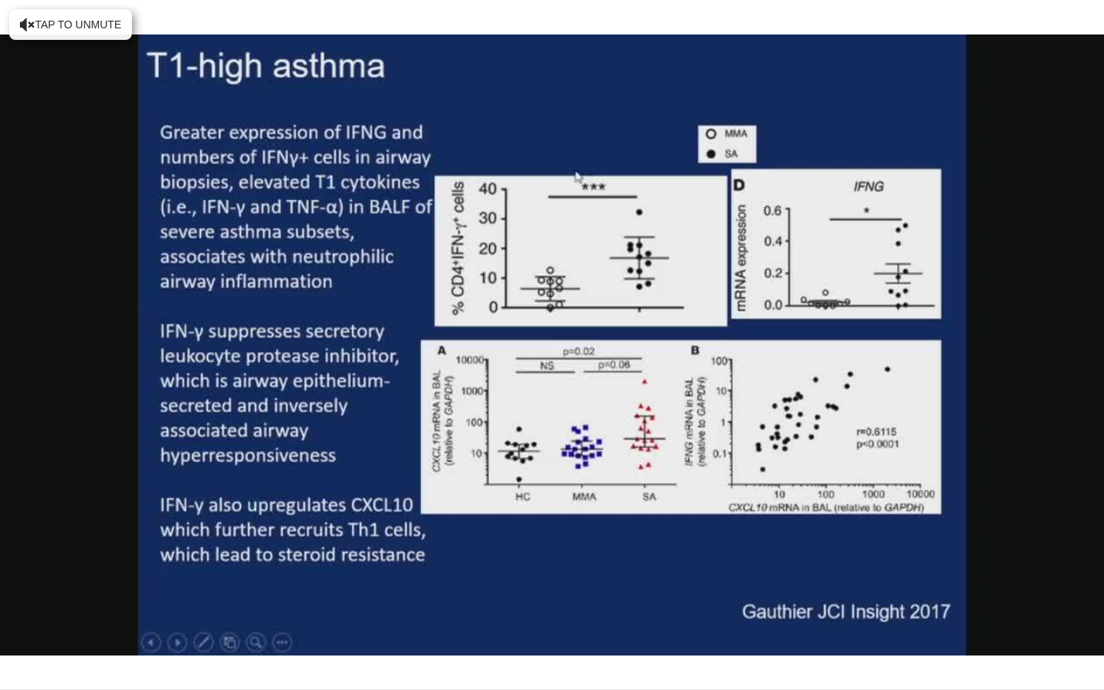
click at [620, 628] on div "10 seconds Tap to unmute" at bounding box center [552, 344] width 1104 height 689
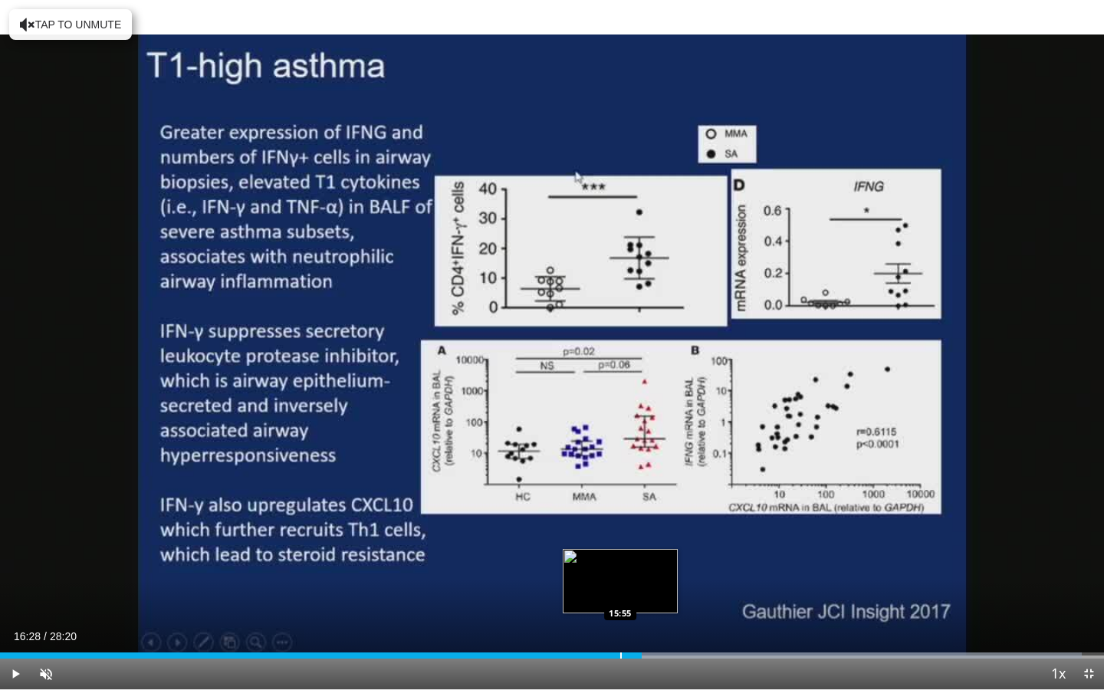
click at [620, 628] on div "Progress Bar" at bounding box center [621, 656] width 2 height 6
click at [634, 628] on div "Progress Bar" at bounding box center [635, 656] width 2 height 6
click at [648, 628] on div "Progress Bar" at bounding box center [649, 656] width 2 height 6
click at [661, 628] on div "Progress Bar" at bounding box center [662, 656] width 2 height 6
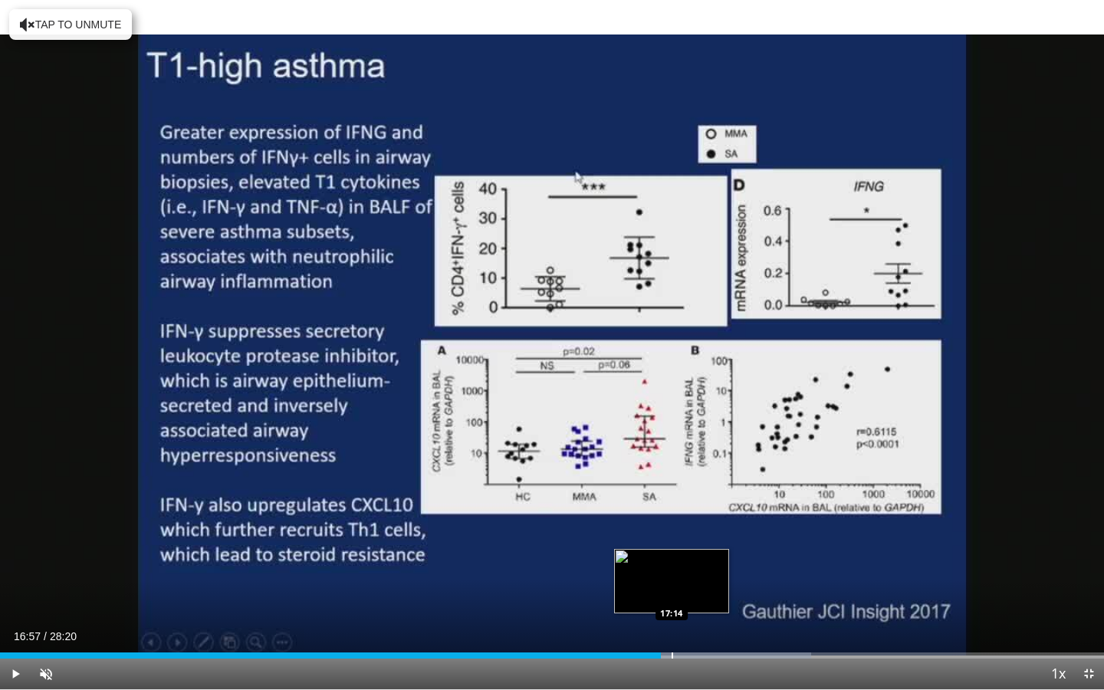
click at [672, 628] on div "Progress Bar" at bounding box center [673, 656] width 2 height 6
click at [689, 628] on div "Progress Bar" at bounding box center [690, 656] width 2 height 6
click at [705, 628] on div "Progress Bar" at bounding box center [706, 656] width 2 height 6
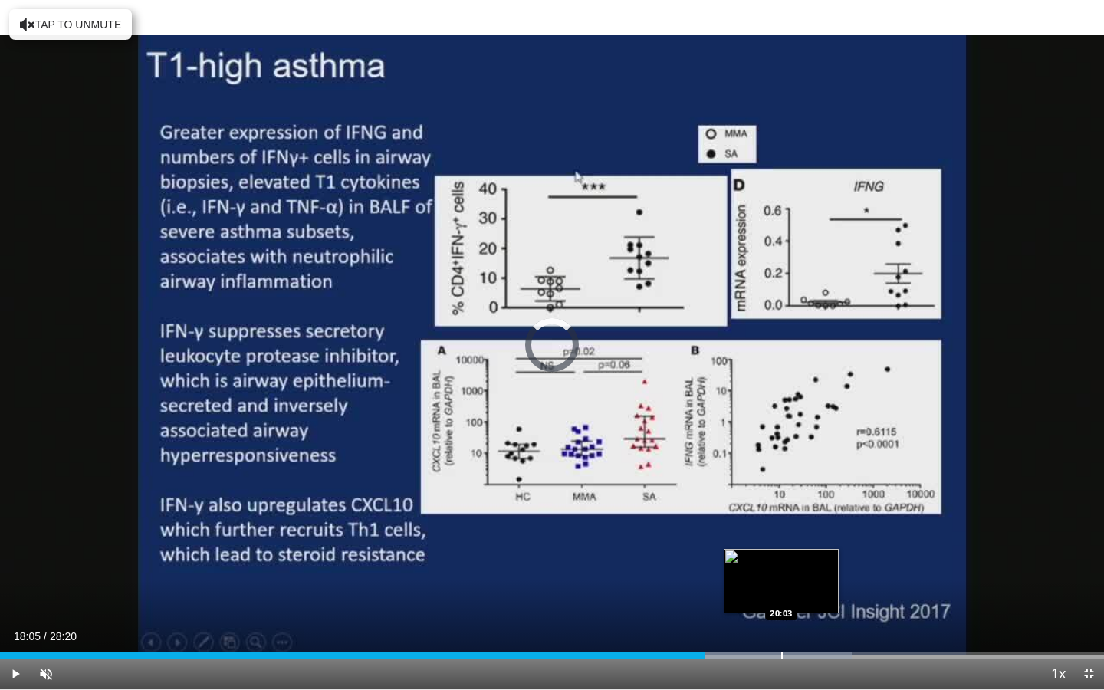
click at [781, 628] on div "Progress Bar" at bounding box center [782, 656] width 2 height 6
click at [755, 628] on div "Progress Bar" at bounding box center [756, 656] width 2 height 6
click at [770, 628] on div "Progress Bar" at bounding box center [771, 656] width 2 height 6
click at [781, 628] on div "Progress Bar" at bounding box center [782, 656] width 2 height 6
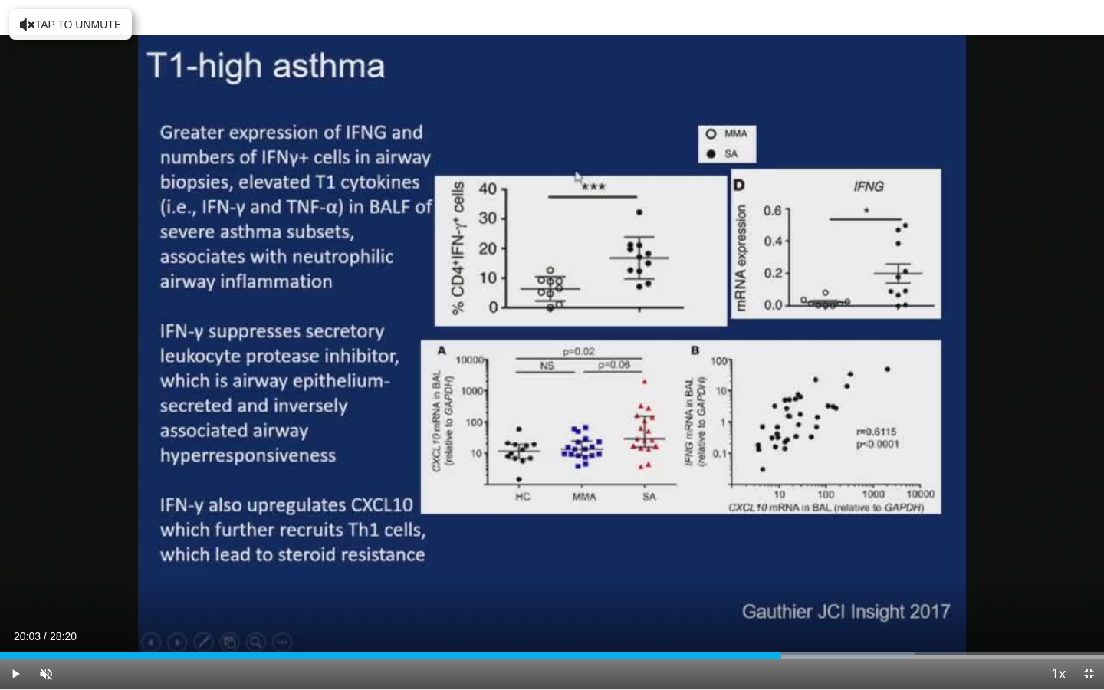
click at [791, 628] on div "Current Time 20:03 / Duration 28:20 Play Skip Backward Skip Forward Unmute Load…" at bounding box center [552, 674] width 1104 height 31
click at [795, 628] on div "Progress Bar" at bounding box center [796, 656] width 2 height 6
click at [808, 628] on div "Progress Bar" at bounding box center [809, 656] width 2 height 6
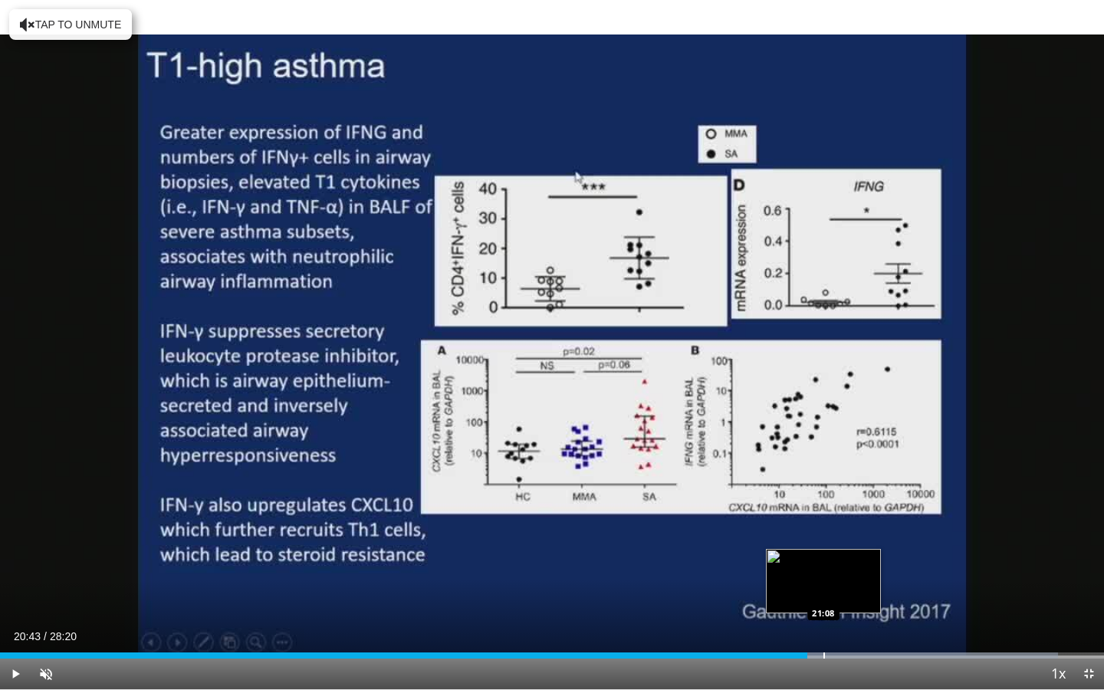
click at [824, 628] on div "Progress Bar" at bounding box center [825, 656] width 2 height 6
click at [840, 628] on div "Progress Bar" at bounding box center [841, 656] width 2 height 6
click at [858, 628] on div "Progress Bar" at bounding box center [859, 656] width 2 height 6
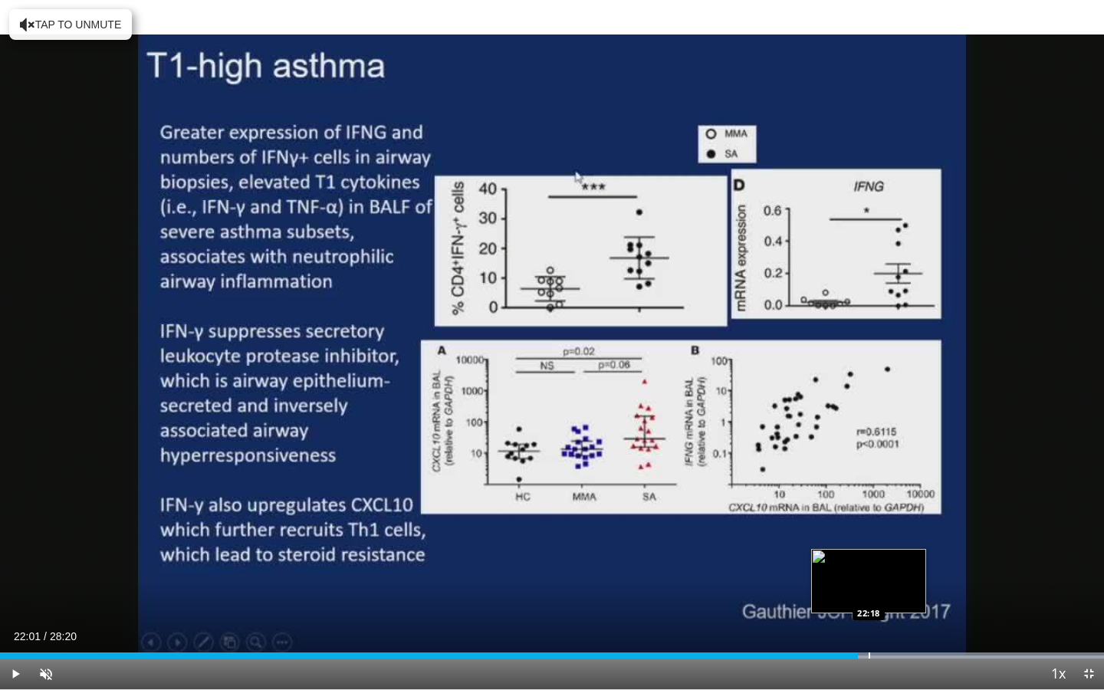
click at [869, 628] on div "Progress Bar" at bounding box center [870, 656] width 2 height 6
click at [886, 628] on div "Progress Bar" at bounding box center [887, 656] width 2 height 6
